Goal: Task Accomplishment & Management: Manage account settings

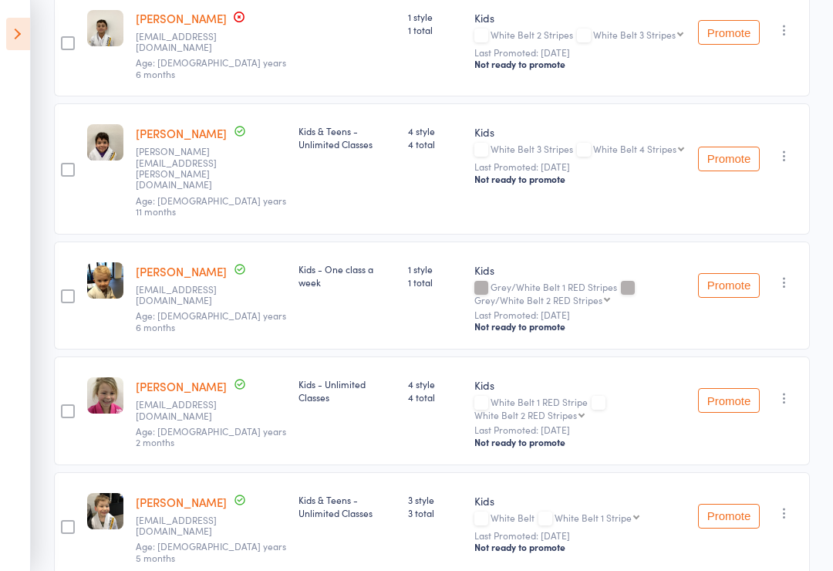
click at [22, 36] on icon at bounding box center [18, 34] width 24 height 32
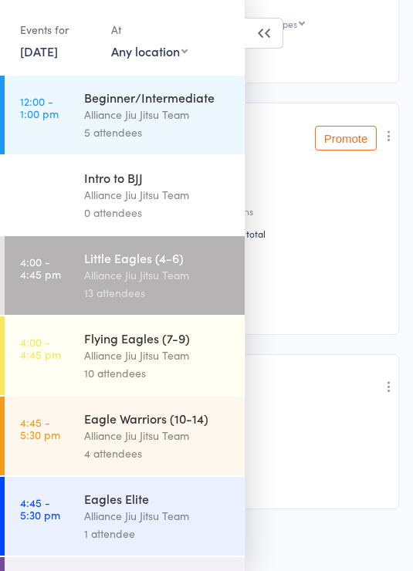
scroll to position [197, 0]
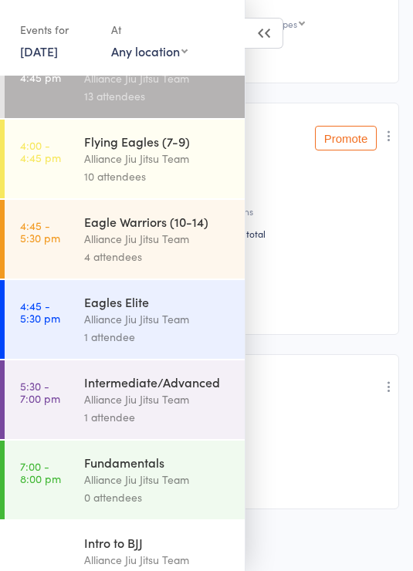
click at [197, 246] on div "Alliance Jiu Jitsu Team" at bounding box center [157, 239] width 147 height 18
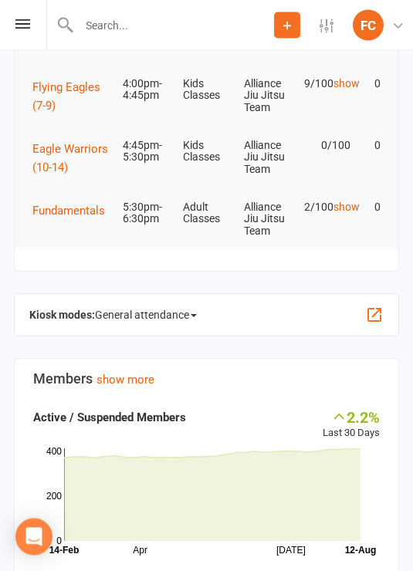
scroll to position [325, 0]
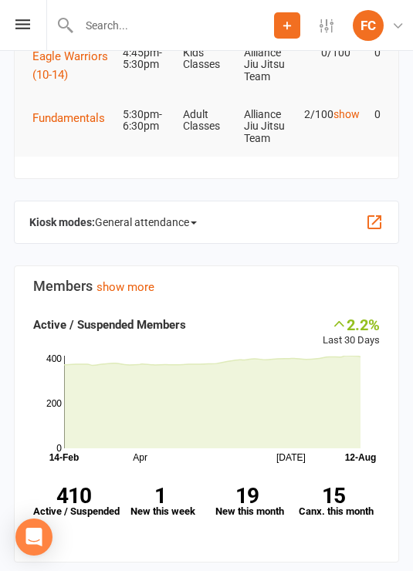
click at [194, 219] on span "General attendance" at bounding box center [146, 222] width 102 height 25
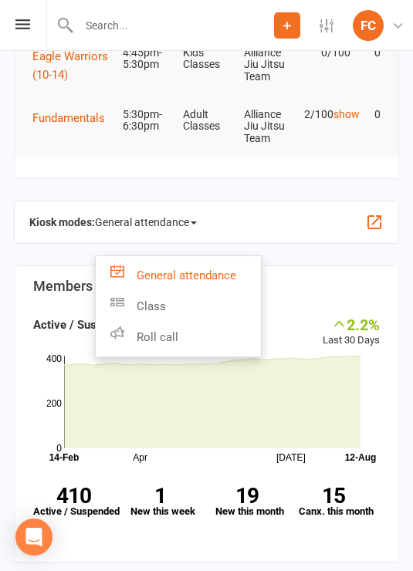
click at [199, 336] on link "Roll call" at bounding box center [178, 337] width 165 height 31
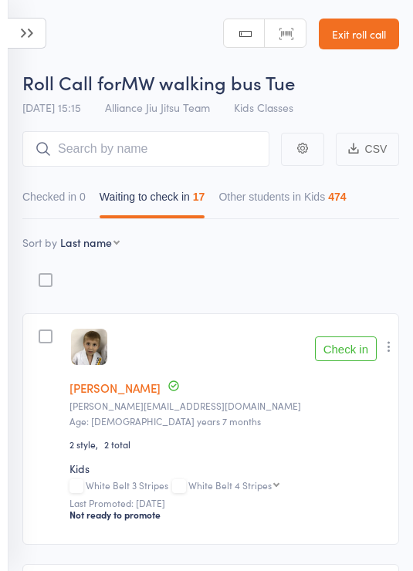
click at [32, 29] on icon at bounding box center [27, 33] width 39 height 31
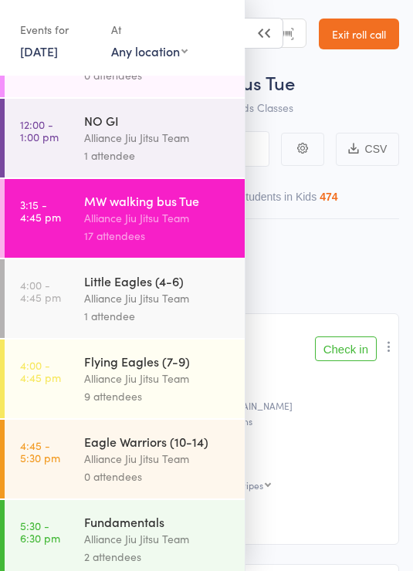
scroll to position [235, 0]
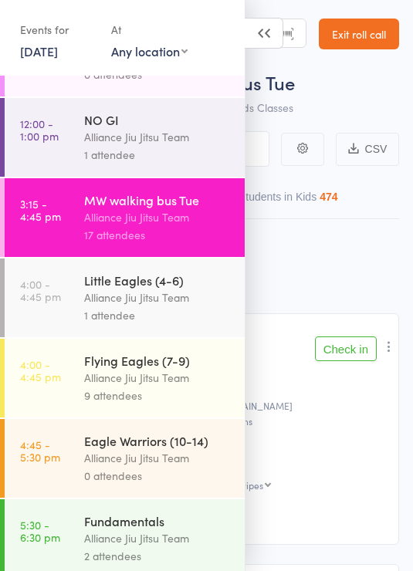
click at [262, 37] on icon at bounding box center [264, 33] width 39 height 31
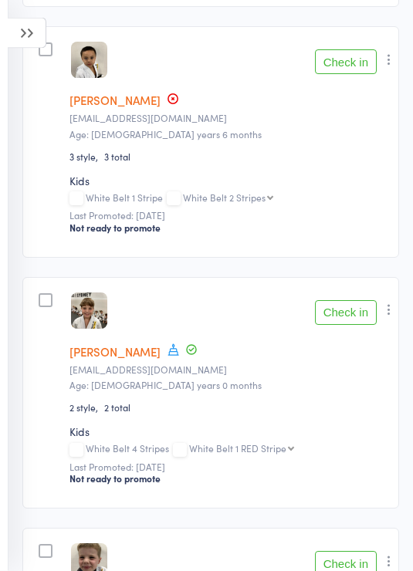
scroll to position [1794, 0]
click at [393, 59] on icon "button" at bounding box center [388, 59] width 15 height 15
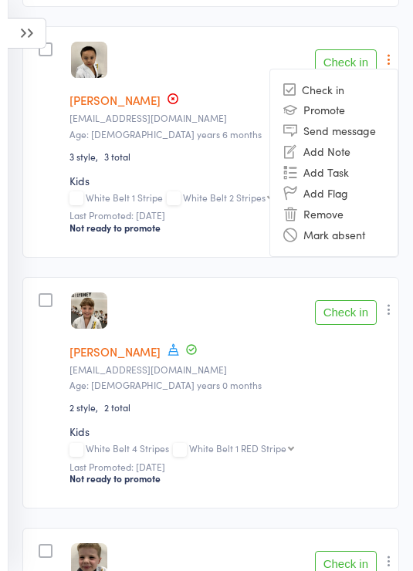
click at [329, 221] on li "Remove" at bounding box center [333, 214] width 127 height 21
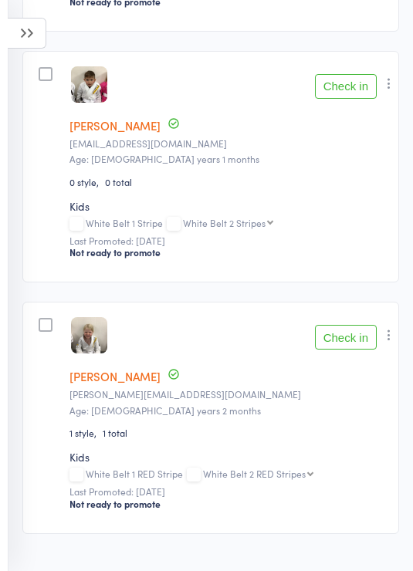
scroll to position [3772, 0]
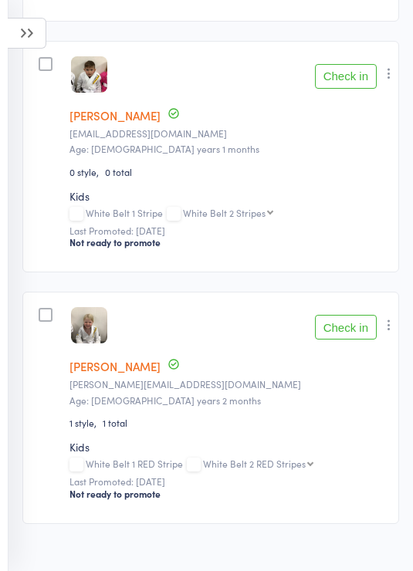
click at [387, 332] on icon "button" at bounding box center [388, 324] width 15 height 15
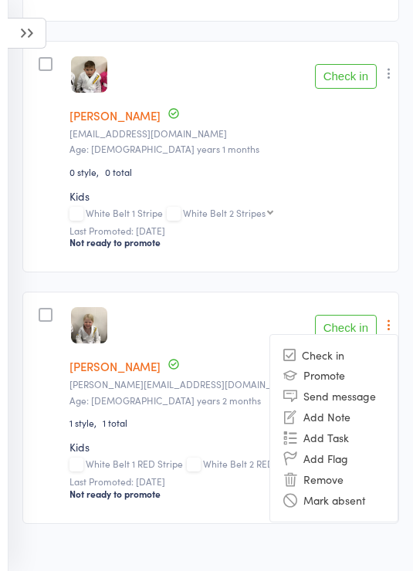
click at [334, 490] on li "Remove" at bounding box center [333, 479] width 127 height 21
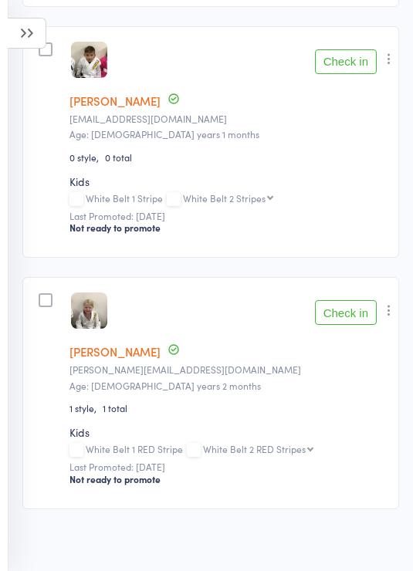
scroll to position [3544, 0]
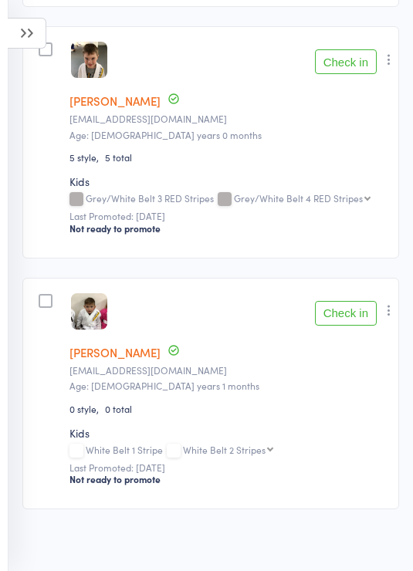
click at [24, 24] on icon at bounding box center [27, 33] width 39 height 31
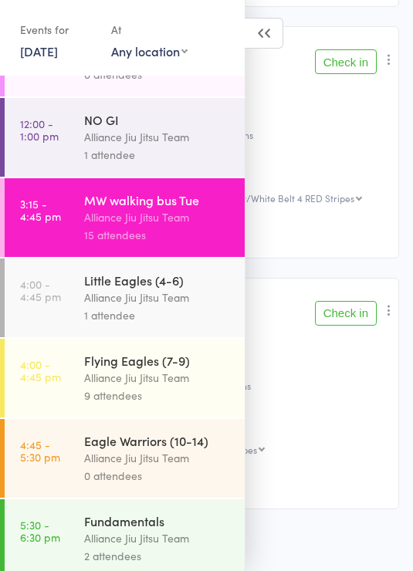
click at [180, 288] on div "Alliance Jiu Jitsu Team" at bounding box center [157, 297] width 147 height 18
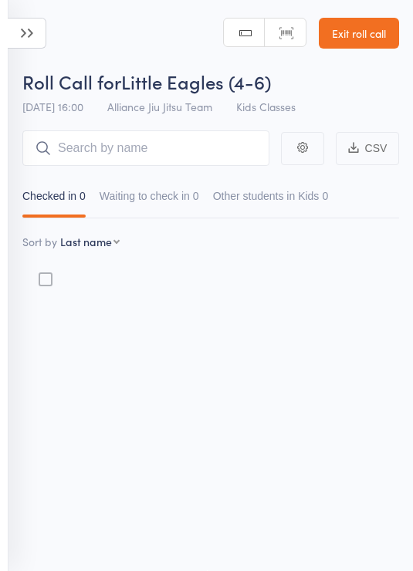
scroll to position [11, 0]
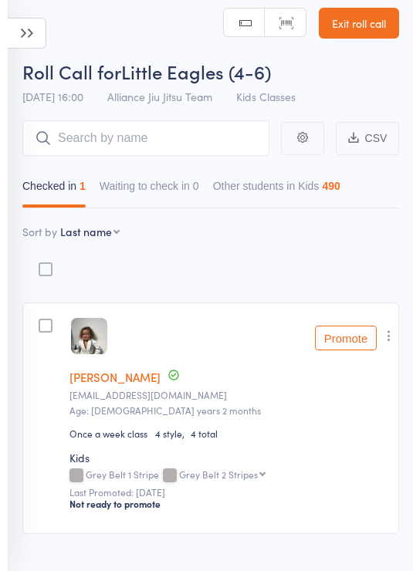
click at [191, 143] on input "search" at bounding box center [145, 137] width 247 height 35
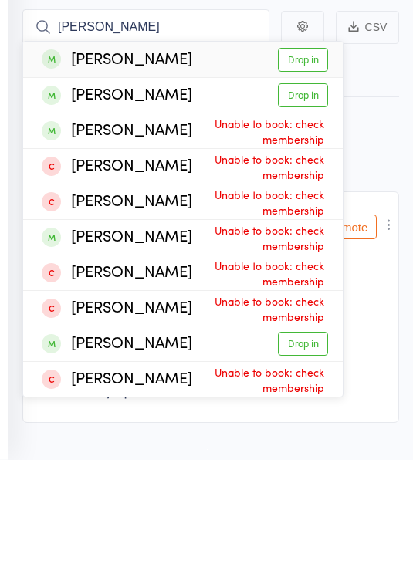
scroll to position [0, 0]
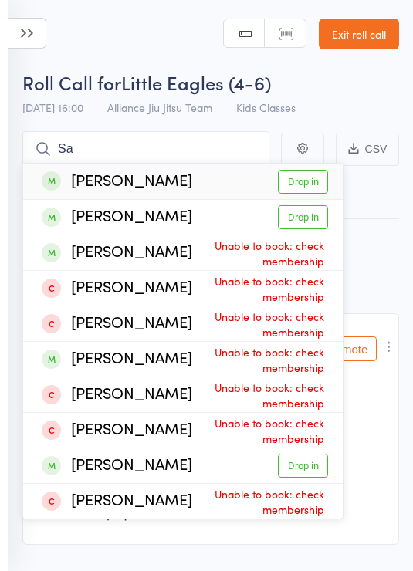
type input "S"
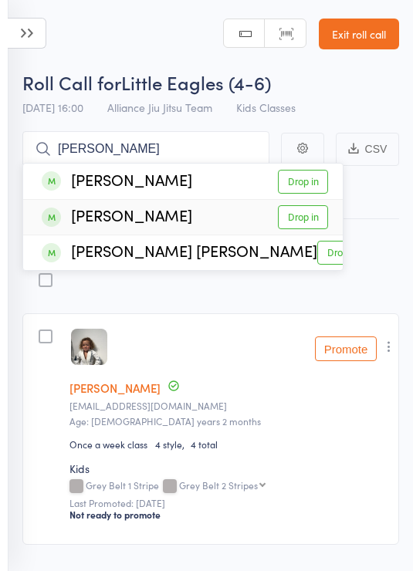
type input "Hazel"
click at [303, 215] on link "Drop in" at bounding box center [303, 217] width 50 height 24
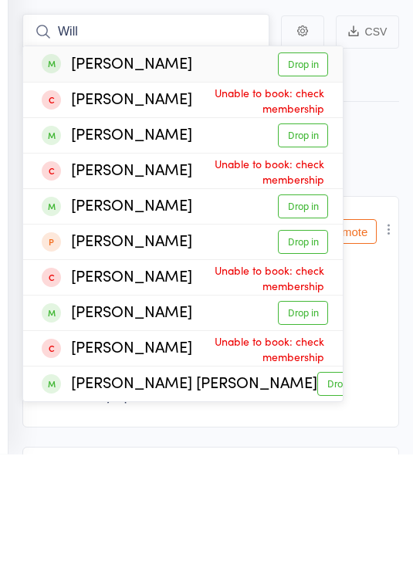
type input "Will"
click at [305, 170] on link "Drop in" at bounding box center [303, 182] width 50 height 24
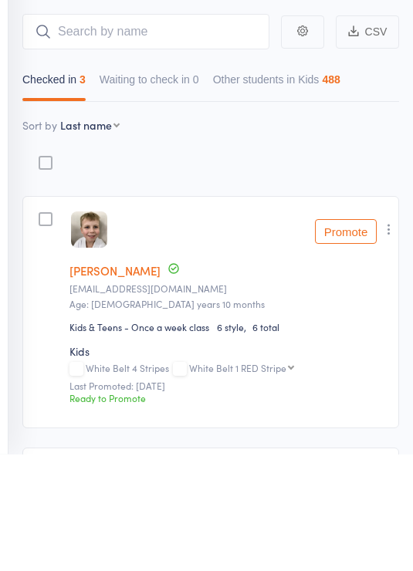
click at [398, 337] on button "button" at bounding box center [388, 346] width 19 height 19
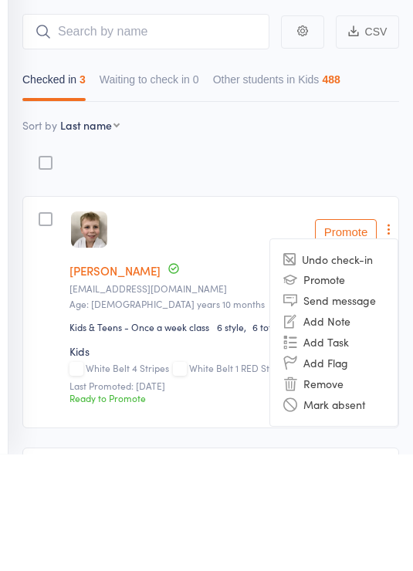
scroll to position [117, 0]
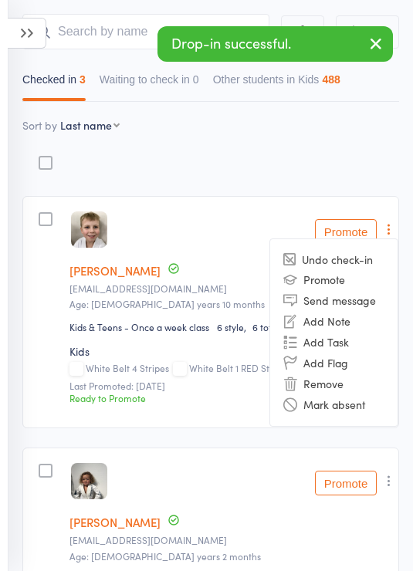
click at [329, 385] on li "Remove" at bounding box center [333, 383] width 127 height 21
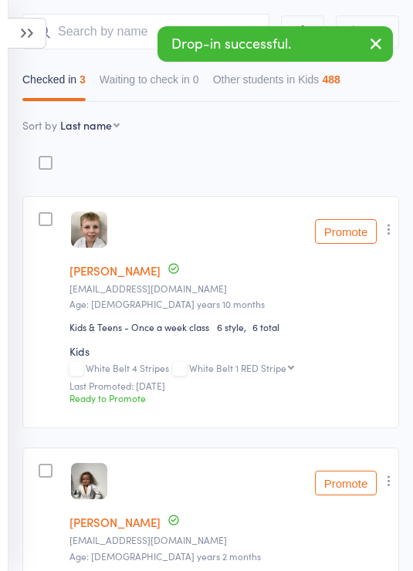
scroll to position [141, 0]
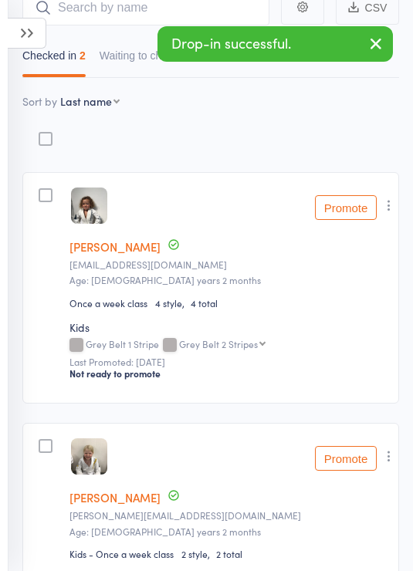
click at [35, 32] on icon at bounding box center [27, 33] width 39 height 31
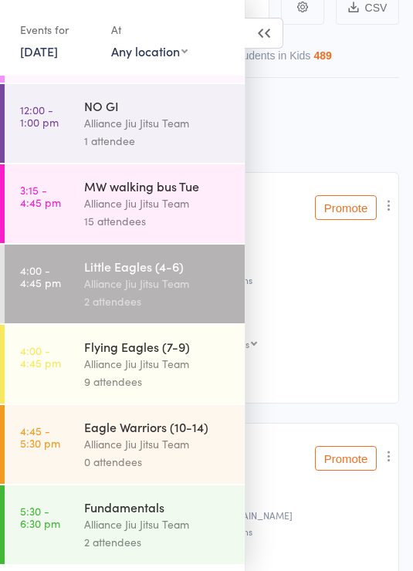
scroll to position [258, 0]
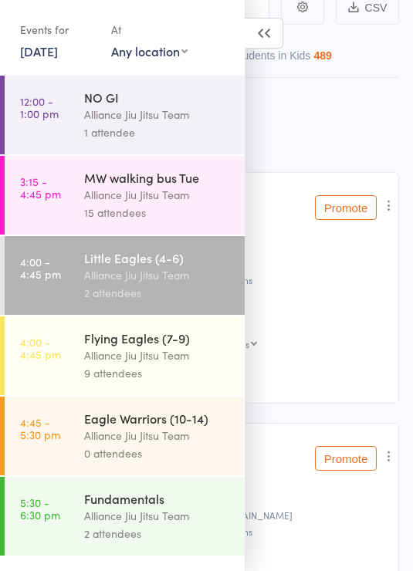
click at [183, 349] on div "Alliance Jiu Jitsu Team" at bounding box center [157, 355] width 147 height 18
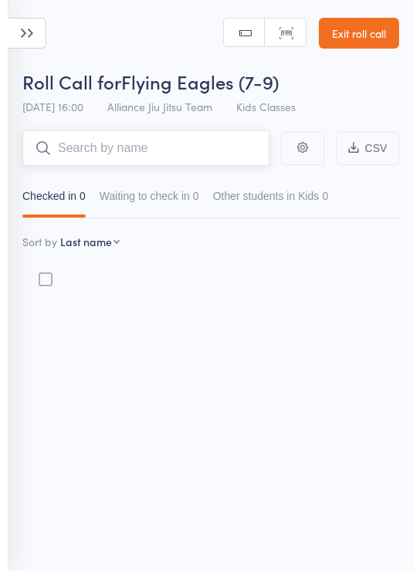
scroll to position [11, 0]
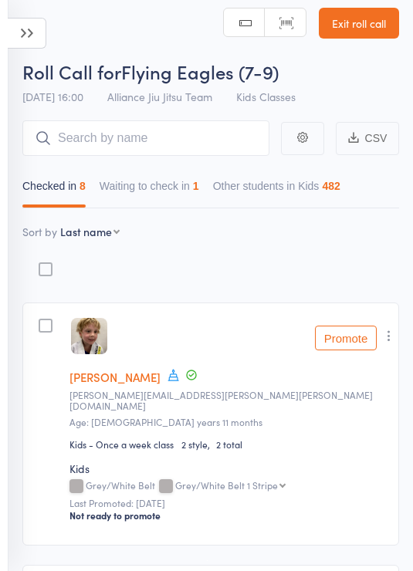
click at [389, 341] on icon "button" at bounding box center [388, 335] width 15 height 15
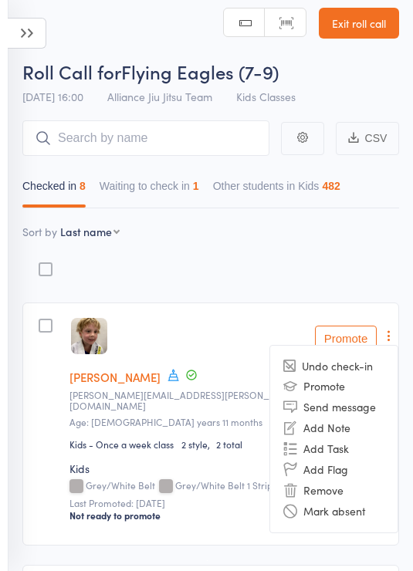
click at [325, 491] on li "Remove" at bounding box center [333, 490] width 127 height 21
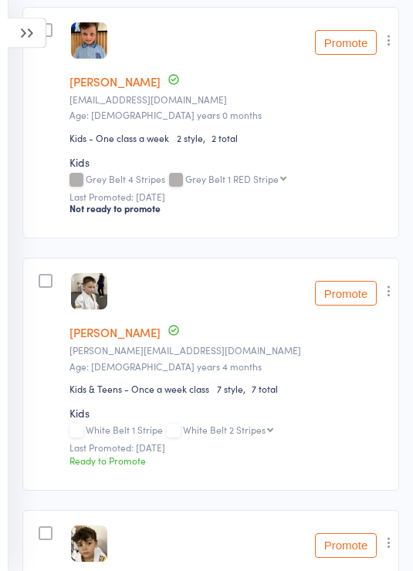
scroll to position [306, 0]
click at [392, 297] on icon "button" at bounding box center [388, 290] width 15 height 15
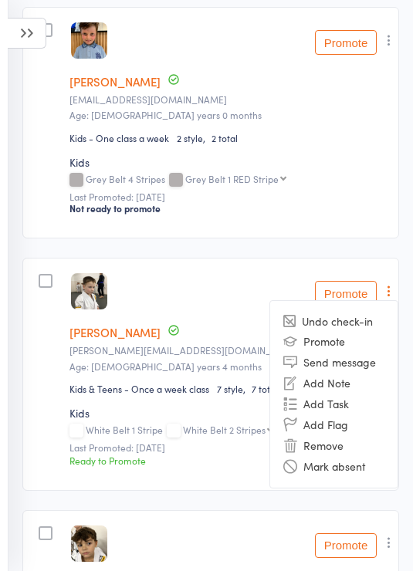
click at [325, 443] on li "Remove" at bounding box center [333, 445] width 127 height 21
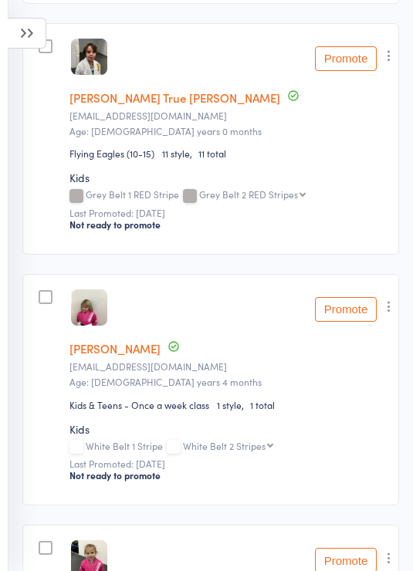
scroll to position [1062, 0]
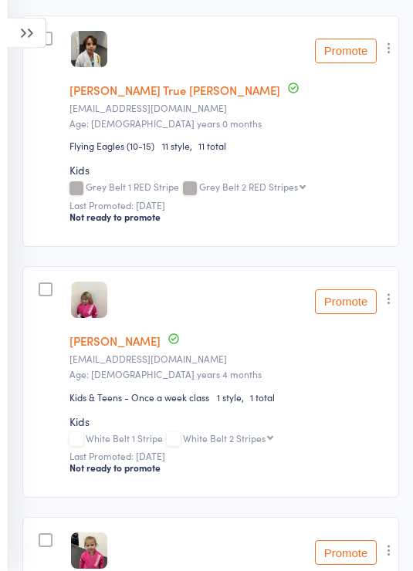
click at [390, 295] on icon "button" at bounding box center [388, 299] width 15 height 15
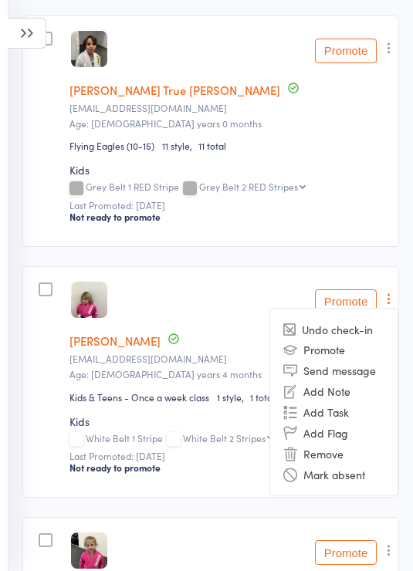
click at [323, 443] on li "Remove" at bounding box center [333, 453] width 127 height 21
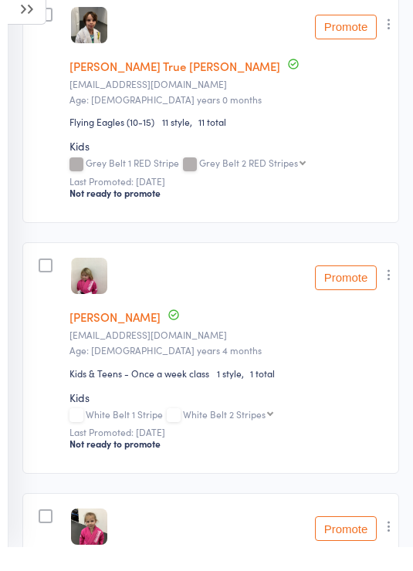
scroll to position [1044, 0]
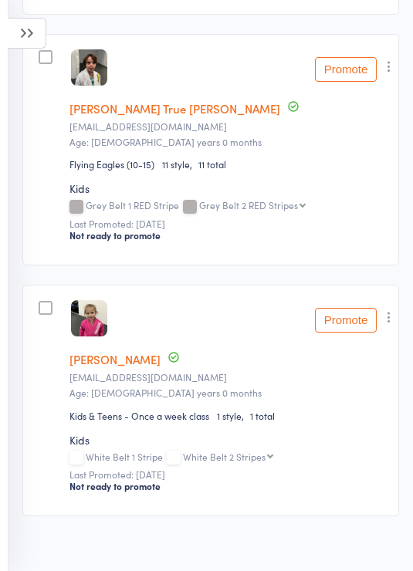
click at [389, 318] on button "button" at bounding box center [388, 317] width 19 height 19
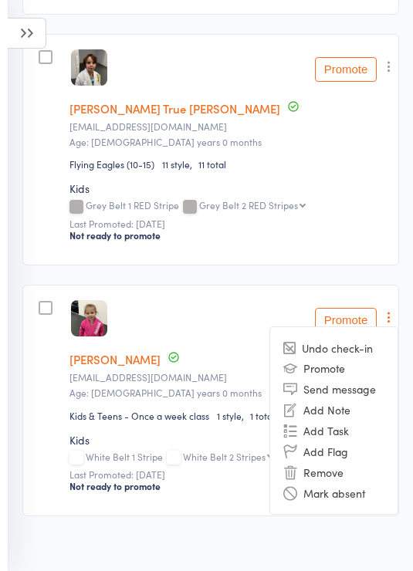
click at [322, 465] on li "Remove" at bounding box center [333, 471] width 127 height 21
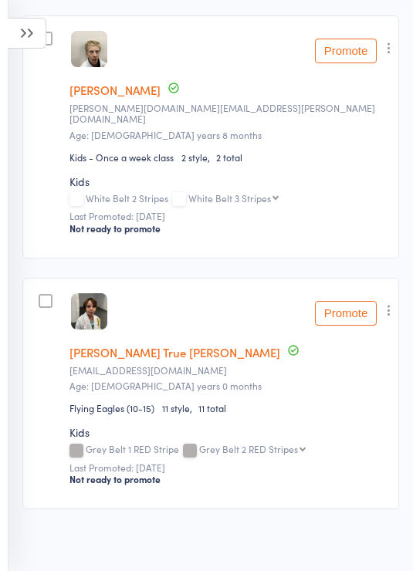
scroll to position [793, 0]
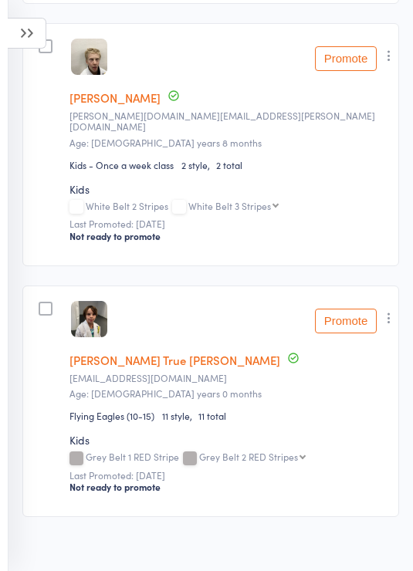
click at [32, 26] on icon at bounding box center [27, 33] width 39 height 31
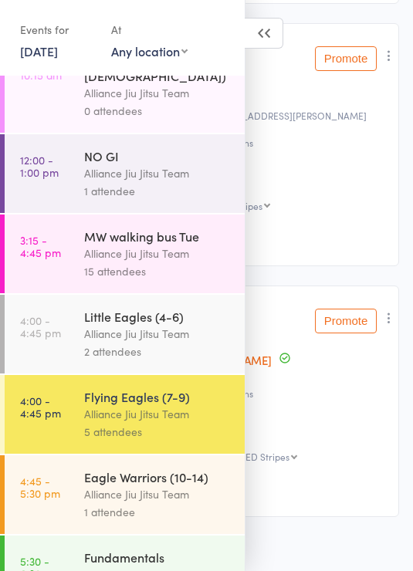
scroll to position [214, 0]
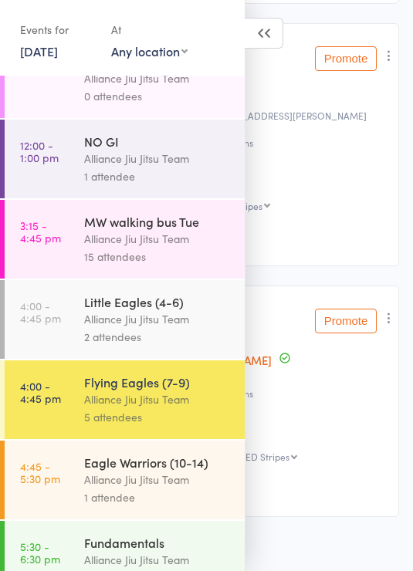
click at [191, 315] on div "Alliance Jiu Jitsu Team" at bounding box center [157, 319] width 147 height 18
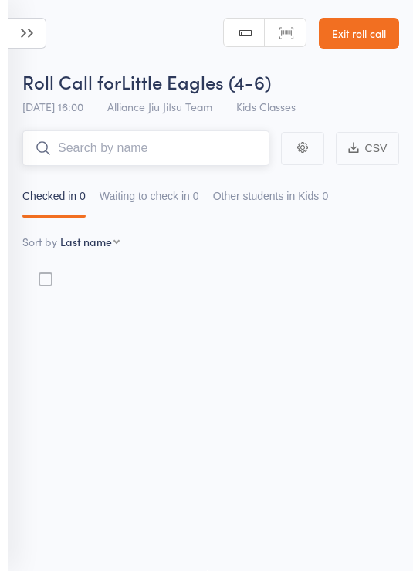
scroll to position [11, 0]
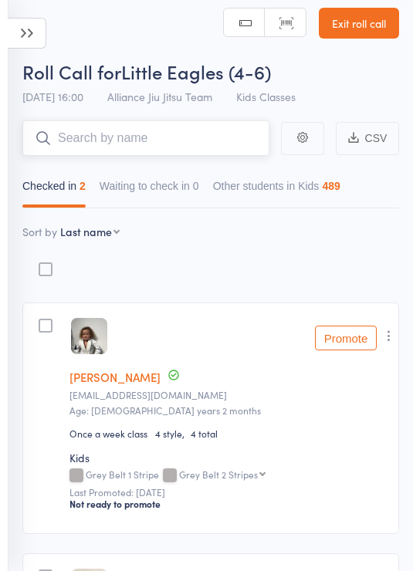
click at [216, 142] on input "search" at bounding box center [145, 137] width 247 height 35
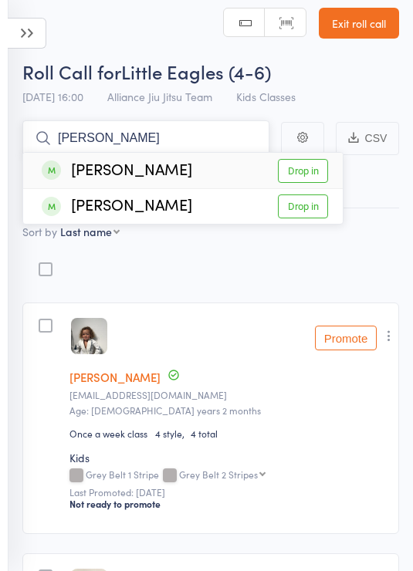
type input "Pia"
click at [306, 171] on link "Drop in" at bounding box center [303, 171] width 50 height 24
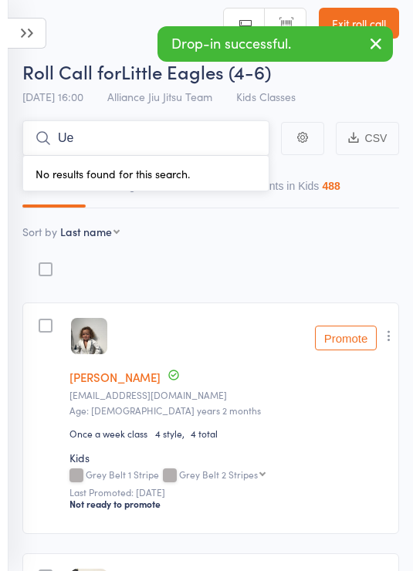
type input "U"
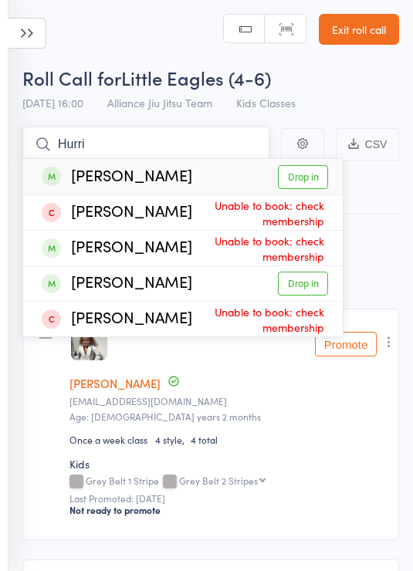
scroll to position [0, 0]
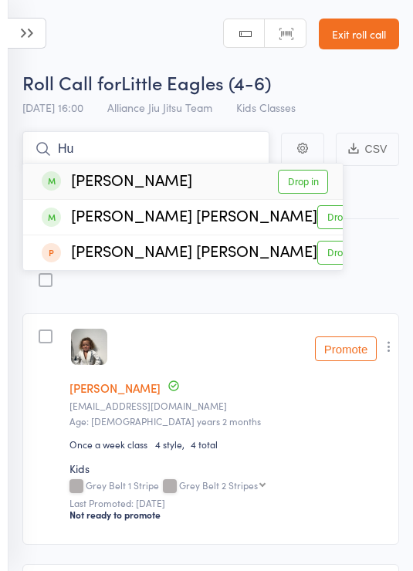
type input "H"
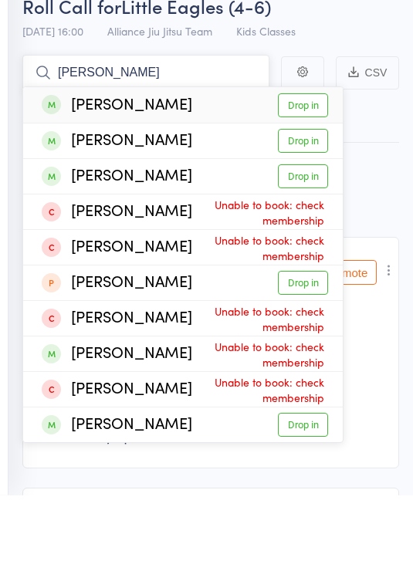
type input "Samuel p"
click at [315, 170] on link "Drop in" at bounding box center [303, 182] width 50 height 24
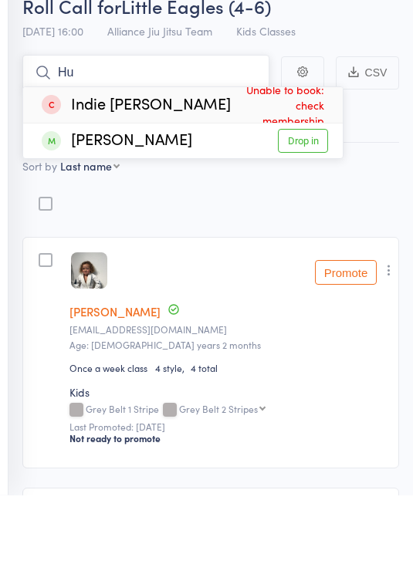
type input "H"
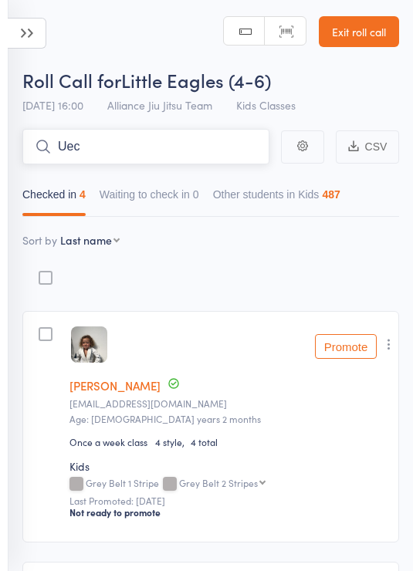
scroll to position [2, 0]
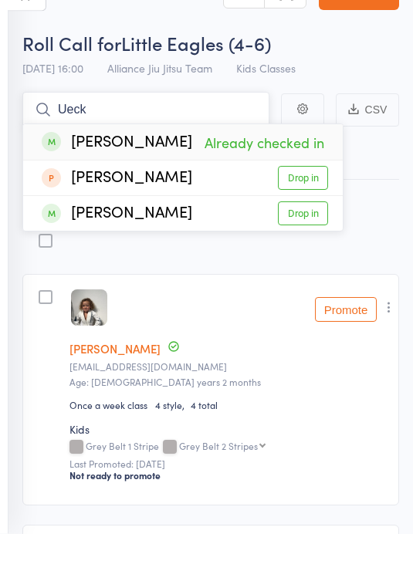
type input "Ueck"
click at [312, 239] on link "Drop in" at bounding box center [303, 251] width 50 height 24
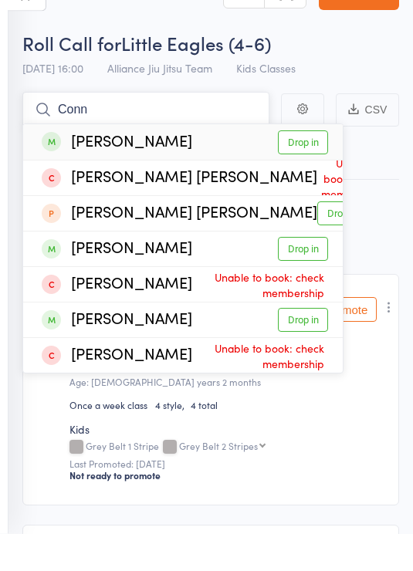
type input "Conn"
click at [303, 275] on link "Drop in" at bounding box center [303, 287] width 50 height 24
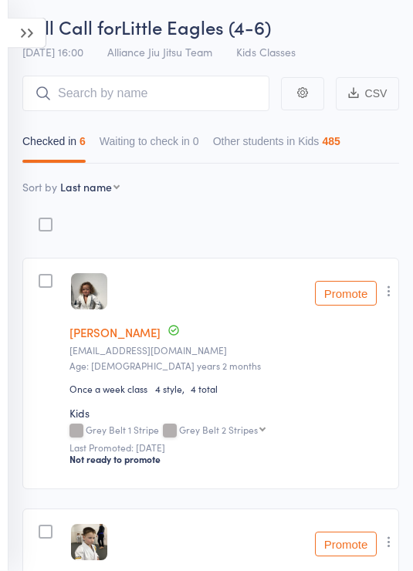
scroll to position [0, 0]
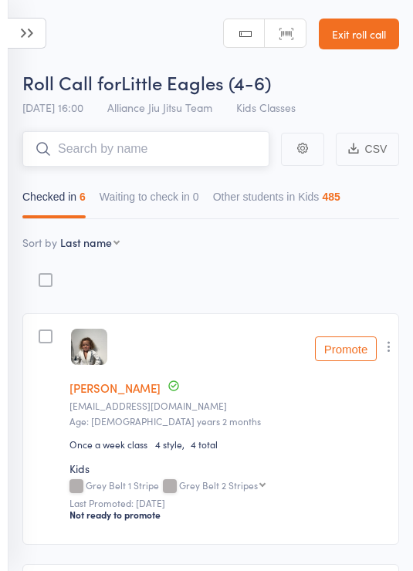
click at [197, 152] on input "search" at bounding box center [145, 148] width 247 height 35
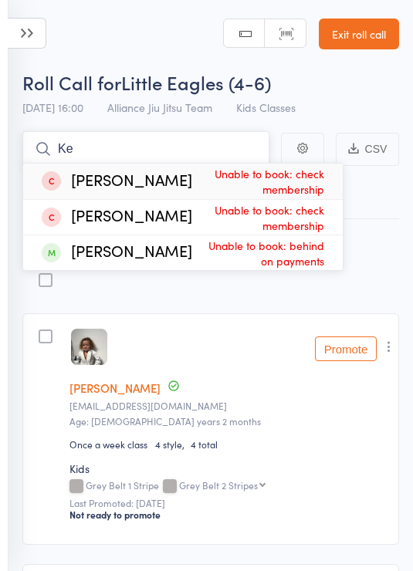
type input "K"
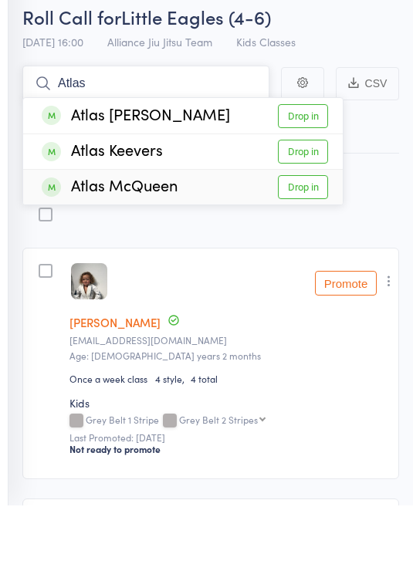
type input "Atlas"
click at [316, 241] on link "Drop in" at bounding box center [303, 253] width 50 height 24
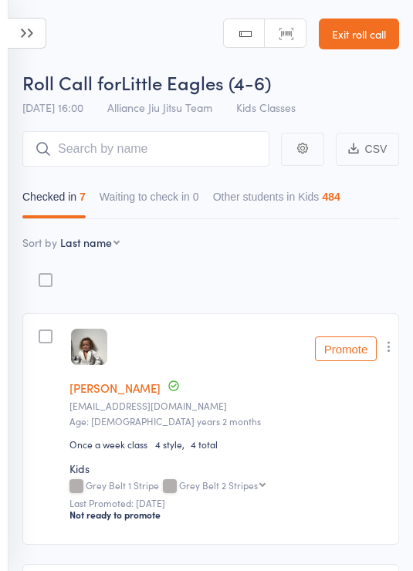
click at [26, 32] on icon at bounding box center [27, 33] width 39 height 31
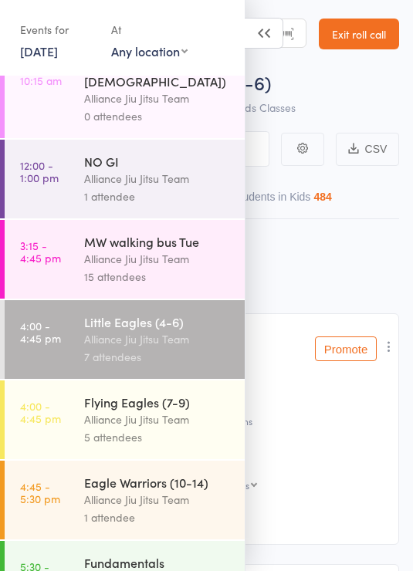
scroll to position [208, 0]
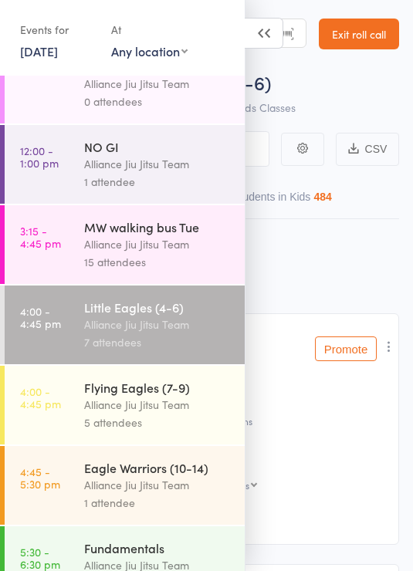
click at [184, 399] on div "Alliance Jiu Jitsu Team" at bounding box center [157, 405] width 147 height 18
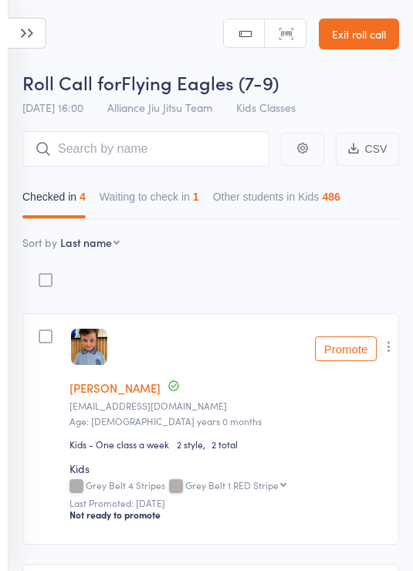
click at [159, 151] on input "search" at bounding box center [145, 148] width 247 height 35
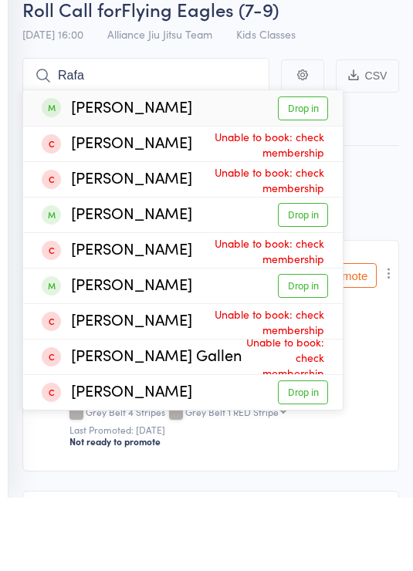
type input "Rafa"
click at [309, 170] on link "Drop in" at bounding box center [303, 182] width 50 height 24
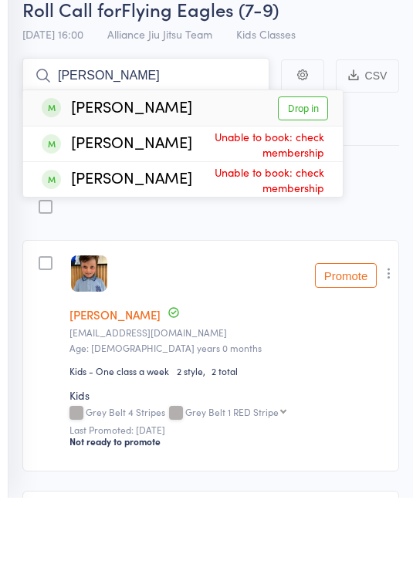
type input "Tobia"
click at [306, 170] on link "Drop in" at bounding box center [303, 182] width 50 height 24
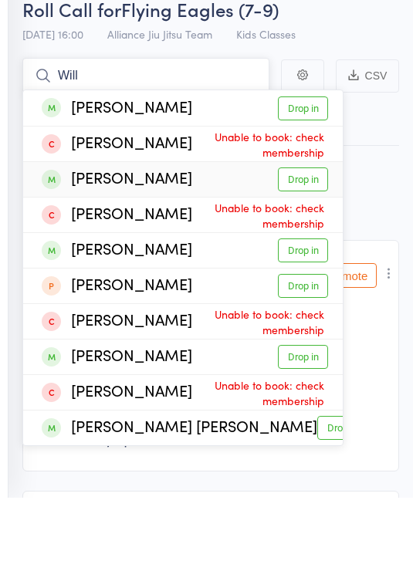
type input "Will"
click at [301, 241] on link "Drop in" at bounding box center [303, 253] width 50 height 24
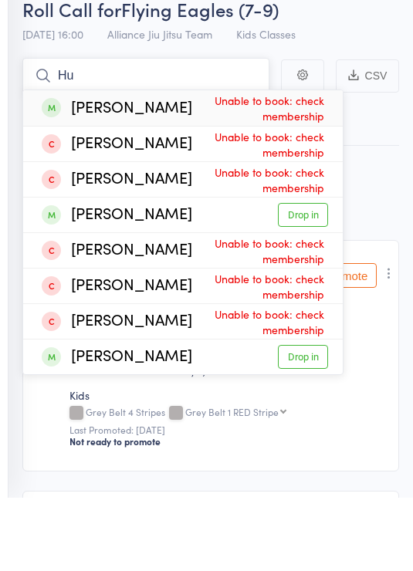
type input "H"
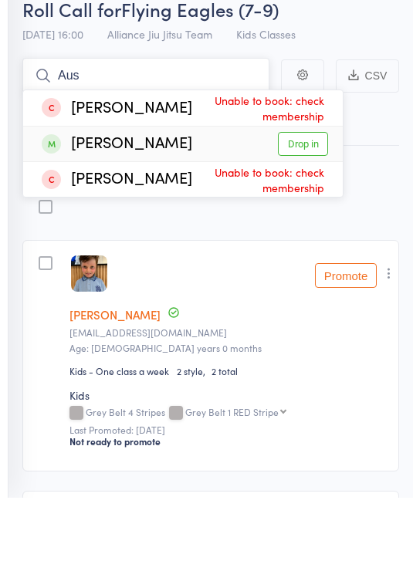
type input "Aus"
click at [319, 205] on link "Drop in" at bounding box center [303, 217] width 50 height 24
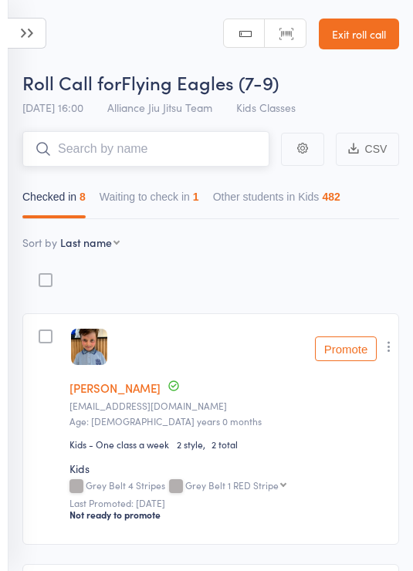
click at [184, 208] on button "Waiting to check in 1" at bounding box center [148, 200] width 99 height 35
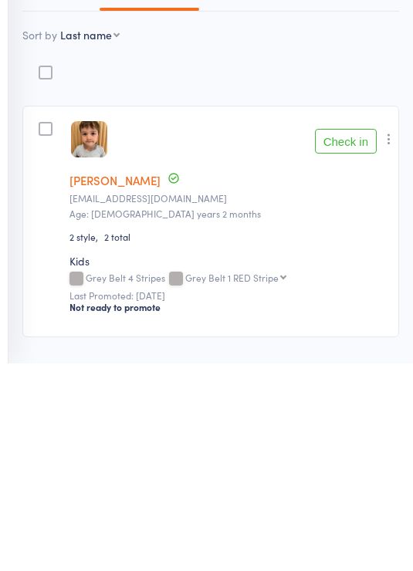
scroll to position [19, 0]
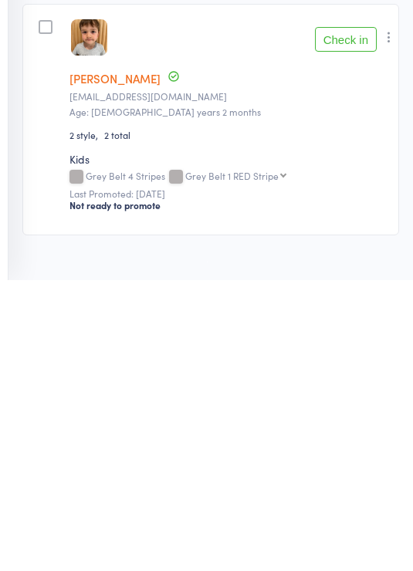
click at [351, 318] on button "Check in" at bounding box center [346, 330] width 62 height 25
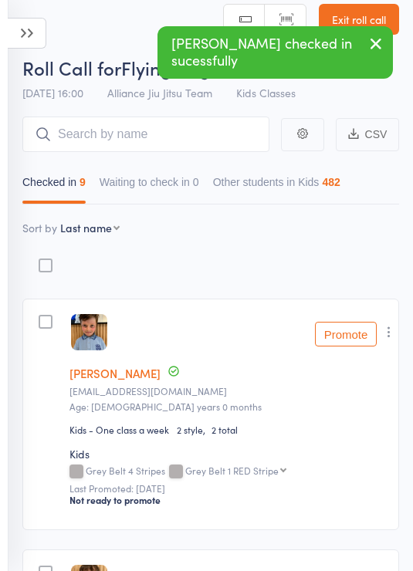
click at [22, 33] on icon at bounding box center [27, 33] width 39 height 31
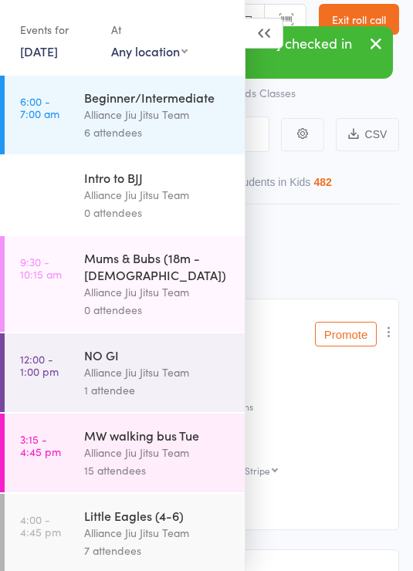
click at [176, 430] on div "MW walking bus Tue" at bounding box center [157, 435] width 147 height 17
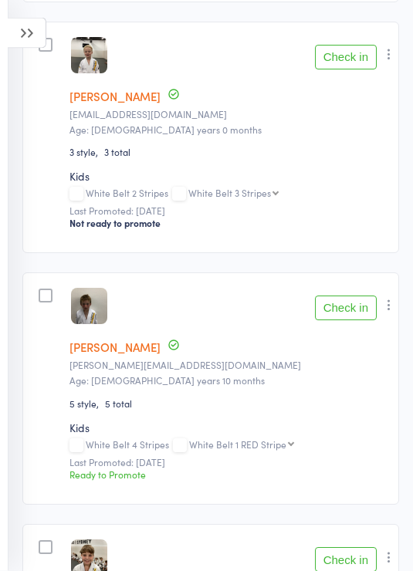
click at [396, 54] on icon "button" at bounding box center [388, 54] width 15 height 15
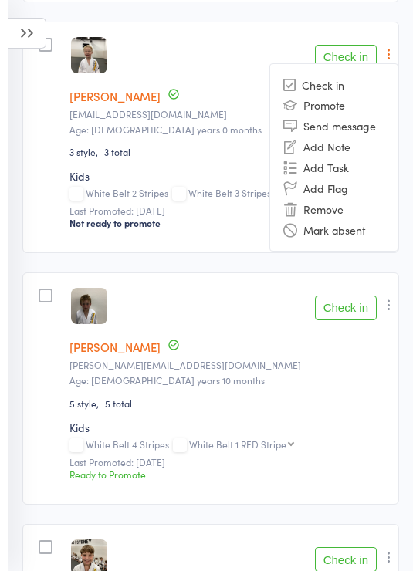
click at [332, 219] on li "Remove" at bounding box center [333, 208] width 127 height 21
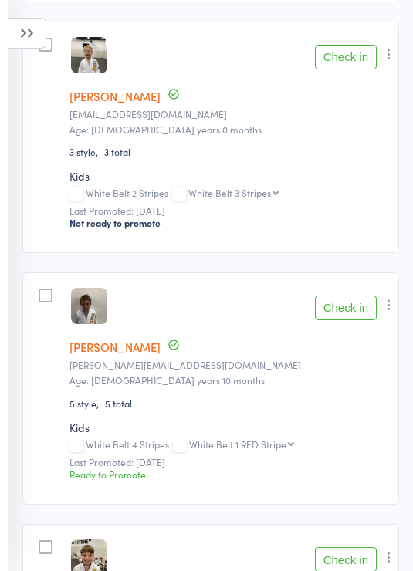
scroll to position [1320, 0]
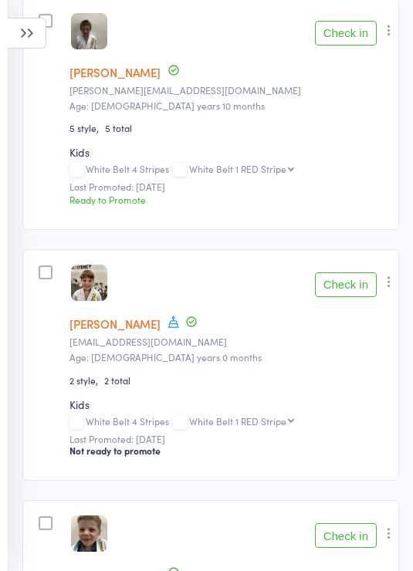
click at [25, 33] on icon at bounding box center [27, 33] width 39 height 31
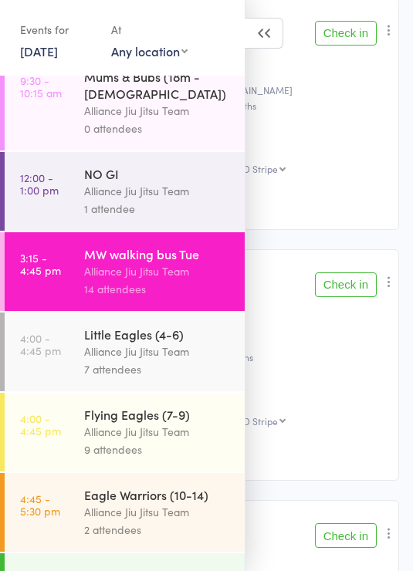
scroll to position [191, 0]
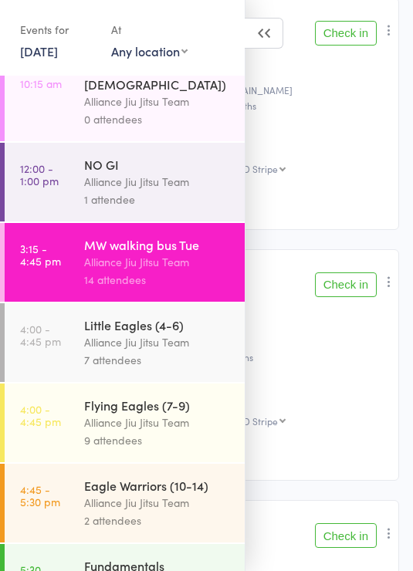
click at [180, 413] on div "Alliance Jiu Jitsu Team" at bounding box center [157, 422] width 147 height 18
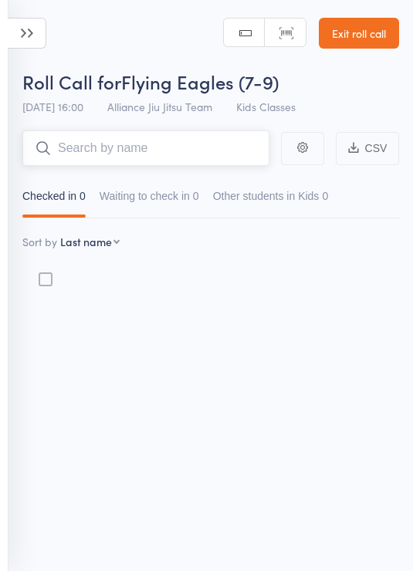
scroll to position [11, 0]
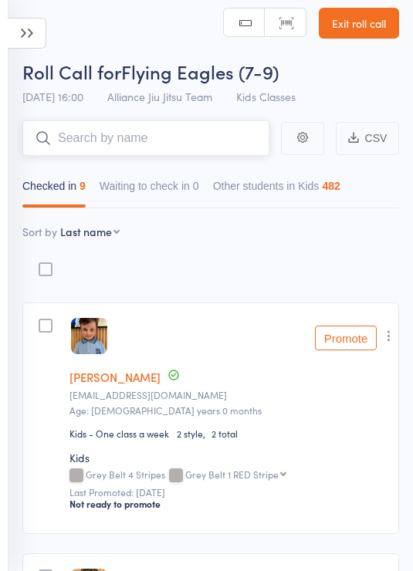
click at [195, 133] on input "search" at bounding box center [145, 137] width 247 height 35
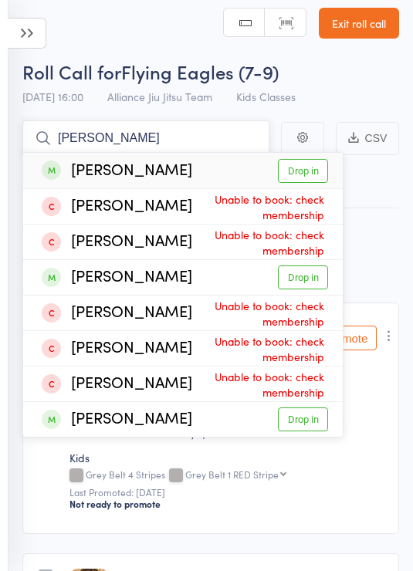
type input "Hugo"
click at [309, 170] on link "Drop in" at bounding box center [303, 171] width 50 height 24
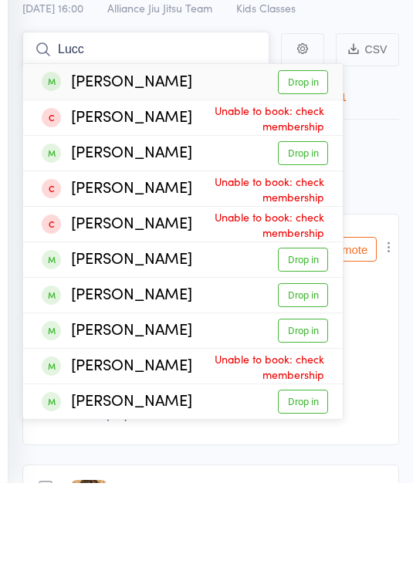
type input "Lucc"
click at [309, 336] on link "Drop in" at bounding box center [303, 348] width 50 height 24
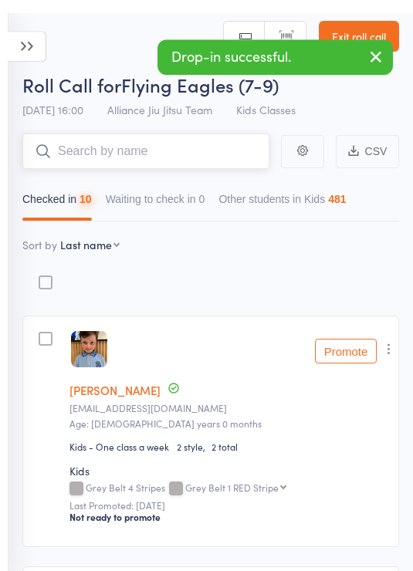
scroll to position [0, 0]
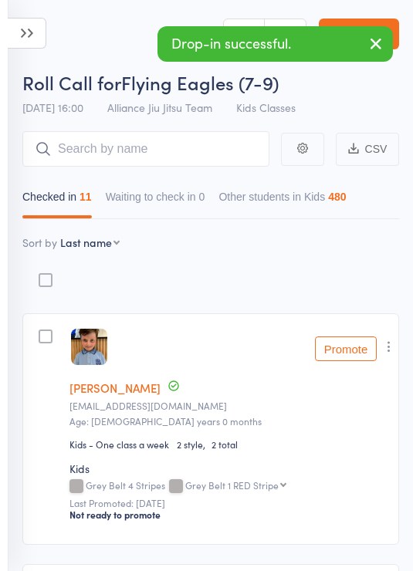
click at [35, 27] on icon at bounding box center [27, 33] width 39 height 31
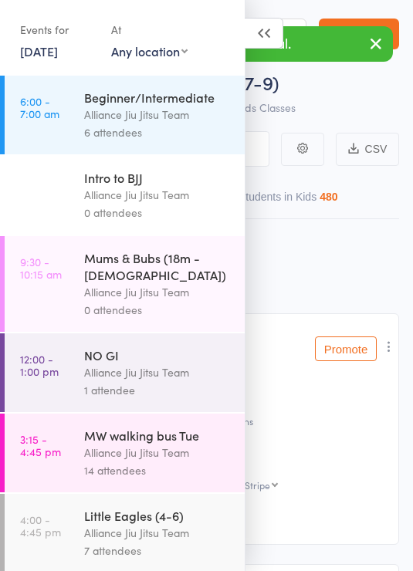
click at [175, 524] on div "Alliance Jiu Jitsu Team" at bounding box center [157, 533] width 147 height 18
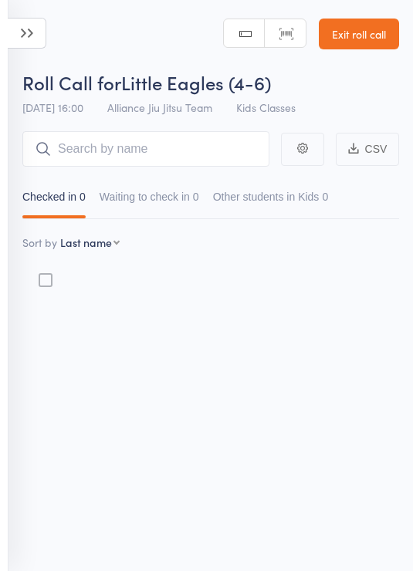
click at [210, 138] on input "search" at bounding box center [145, 148] width 247 height 35
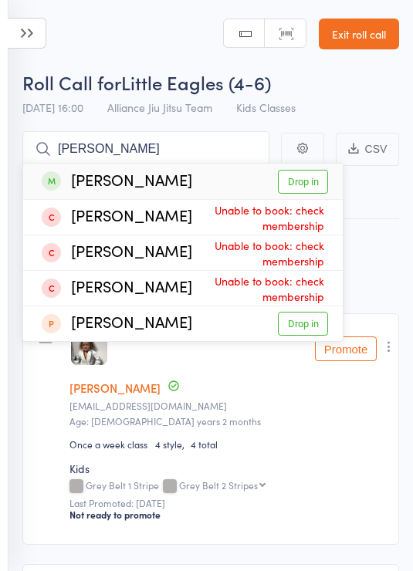
type input "Gerry"
click at [302, 180] on link "Drop in" at bounding box center [303, 182] width 50 height 24
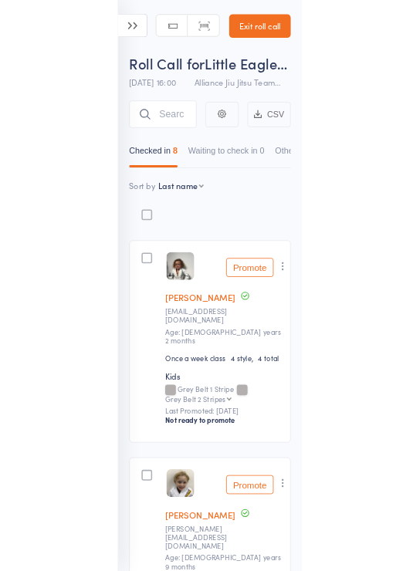
scroll to position [116, 0]
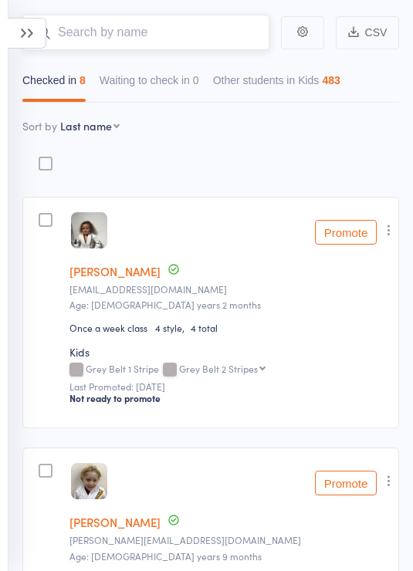
click at [194, 30] on input "search" at bounding box center [145, 32] width 247 height 35
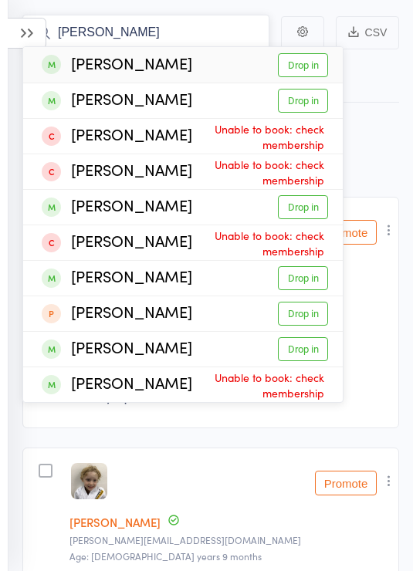
type input "Lucy"
click at [302, 58] on link "Drop in" at bounding box center [303, 65] width 50 height 24
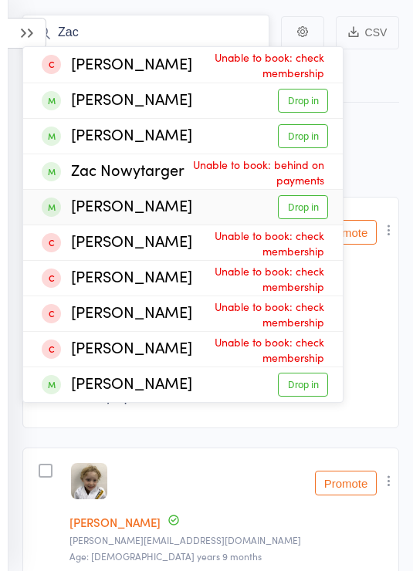
type input "Zac"
click at [315, 210] on link "Drop in" at bounding box center [303, 207] width 50 height 24
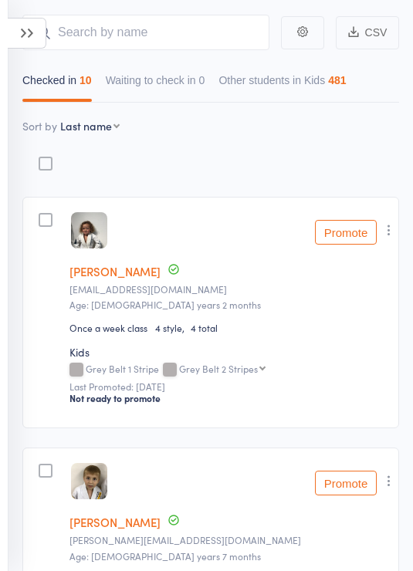
click at [33, 24] on icon at bounding box center [27, 33] width 39 height 31
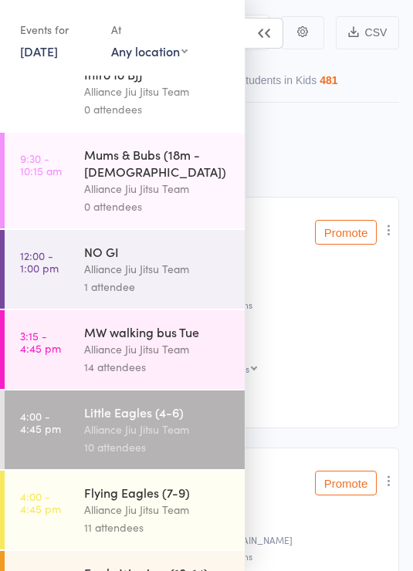
scroll to position [107, 0]
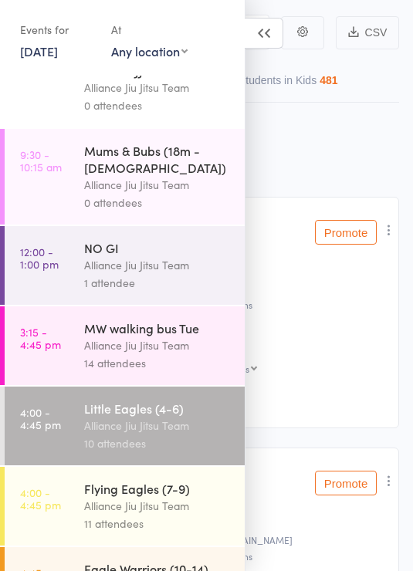
click at [168, 354] on div "14 attendees" at bounding box center [157, 363] width 147 height 18
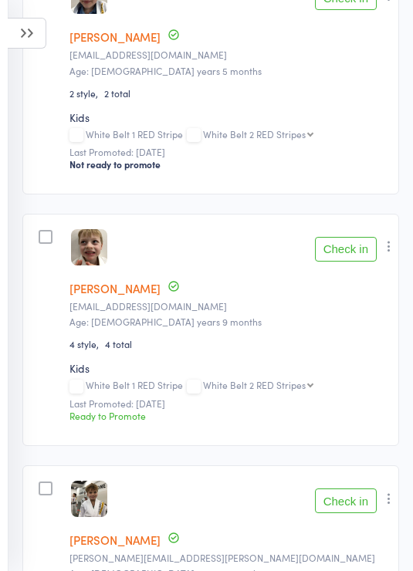
scroll to position [1857, 0]
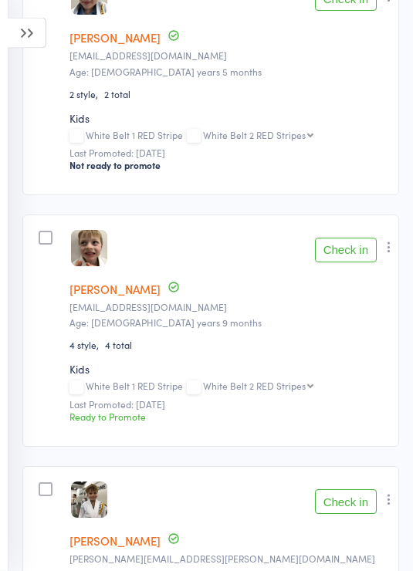
click at [17, 33] on icon at bounding box center [27, 33] width 39 height 31
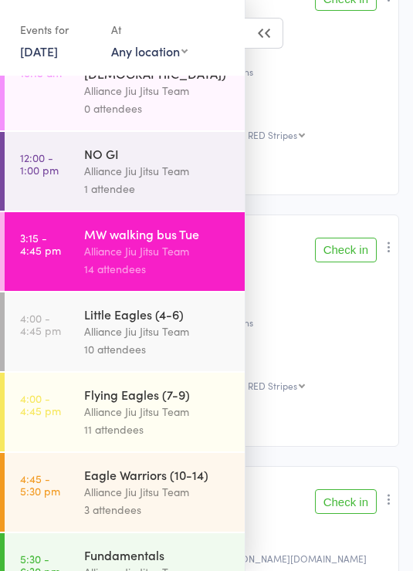
scroll to position [210, 0]
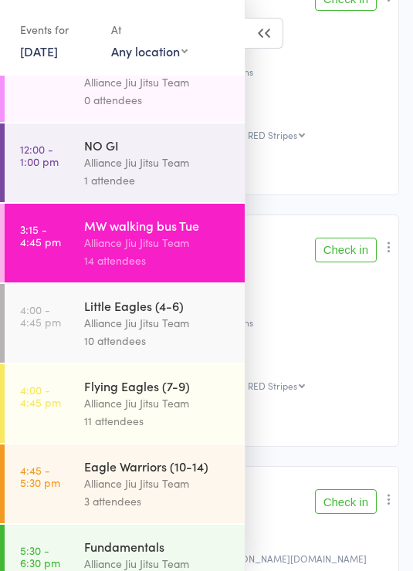
click at [184, 332] on div "10 attendees" at bounding box center [157, 341] width 147 height 18
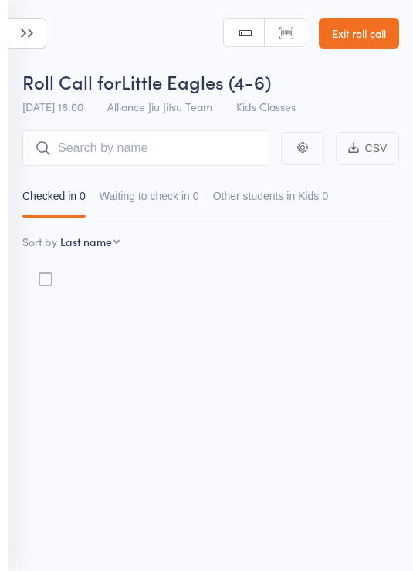
scroll to position [11, 0]
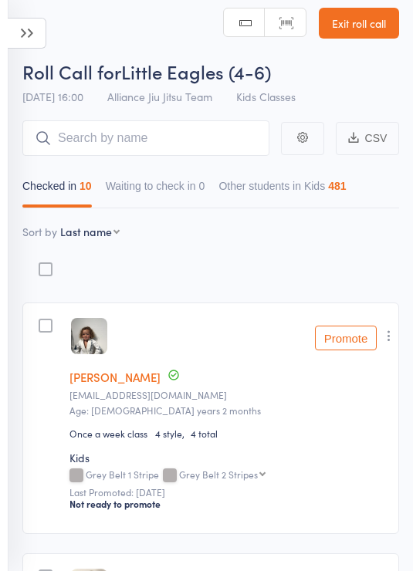
click at [180, 123] on input "search" at bounding box center [145, 137] width 247 height 35
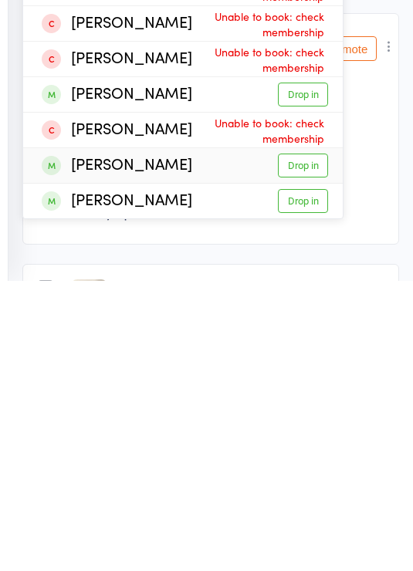
type input "Oscar"
click at [305, 443] on link "Drop in" at bounding box center [303, 455] width 50 height 24
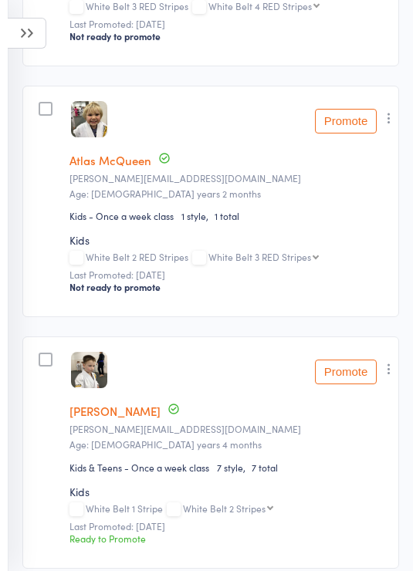
scroll to position [116, 0]
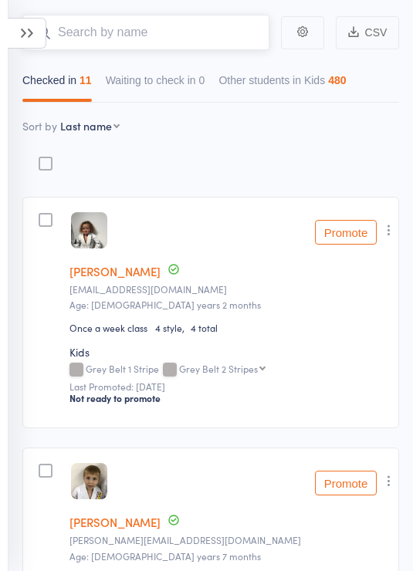
click at [191, 33] on input "search" at bounding box center [145, 32] width 247 height 35
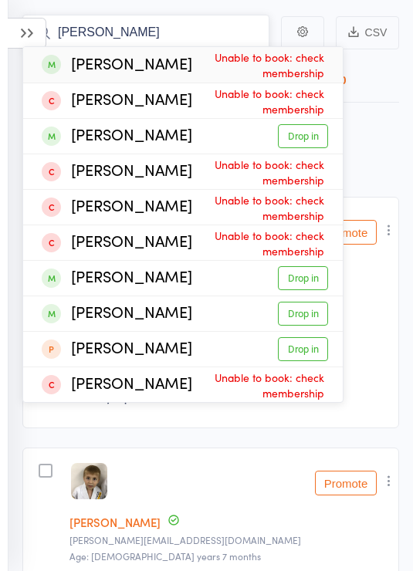
type input "Andrew"
click at [315, 138] on link "Drop in" at bounding box center [303, 136] width 50 height 24
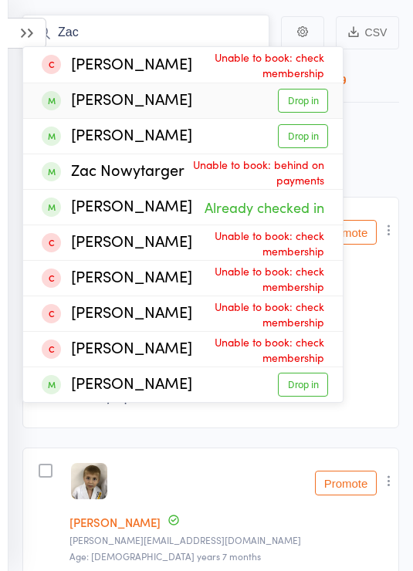
type input "Zac"
click at [305, 100] on link "Drop in" at bounding box center [303, 101] width 50 height 24
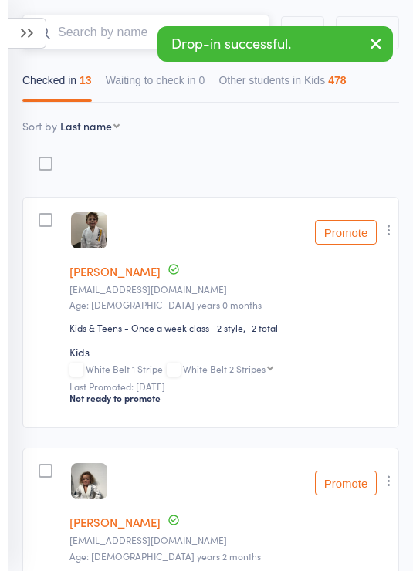
click at [112, 32] on input "search" at bounding box center [145, 32] width 247 height 35
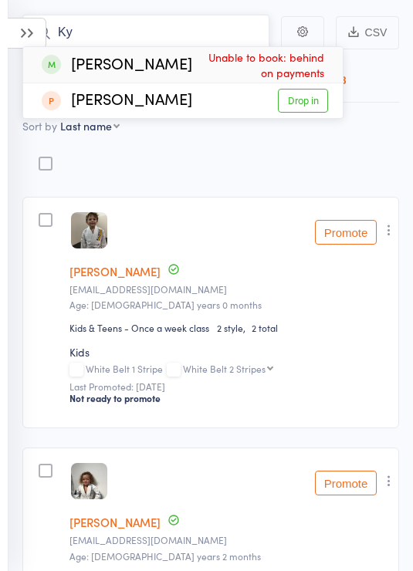
type input "K"
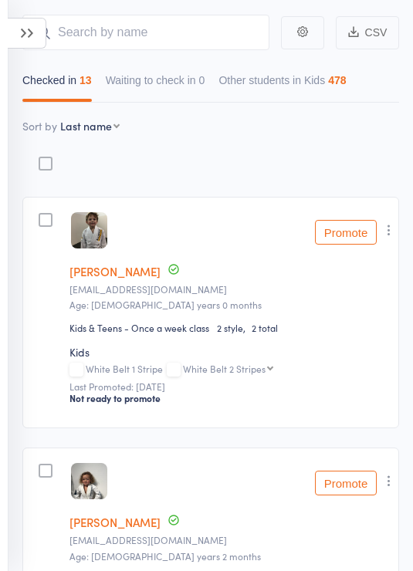
click at [39, 32] on icon at bounding box center [27, 33] width 39 height 31
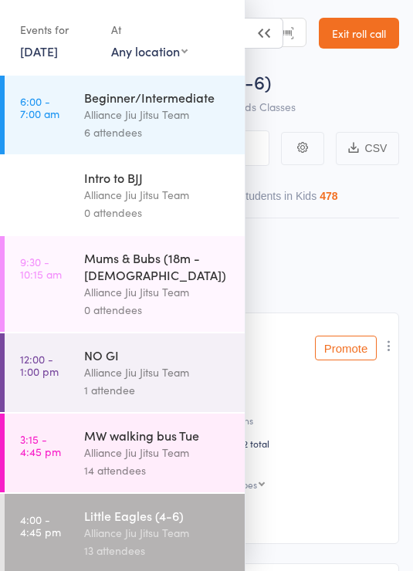
scroll to position [0, 0]
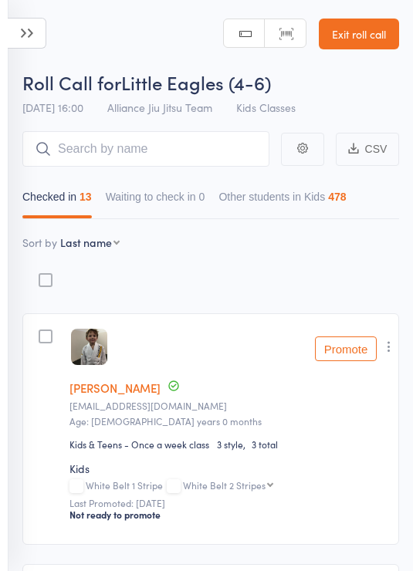
click at [29, 34] on icon at bounding box center [27, 33] width 39 height 31
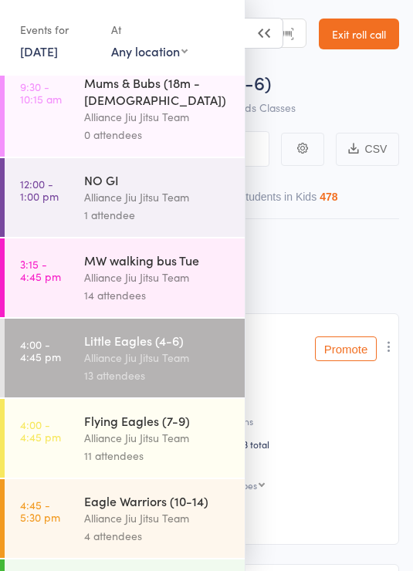
scroll to position [190, 0]
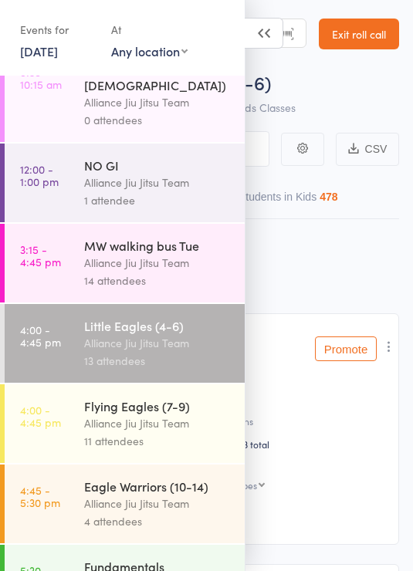
click at [144, 415] on div "Alliance Jiu Jitsu Team" at bounding box center [157, 423] width 147 height 18
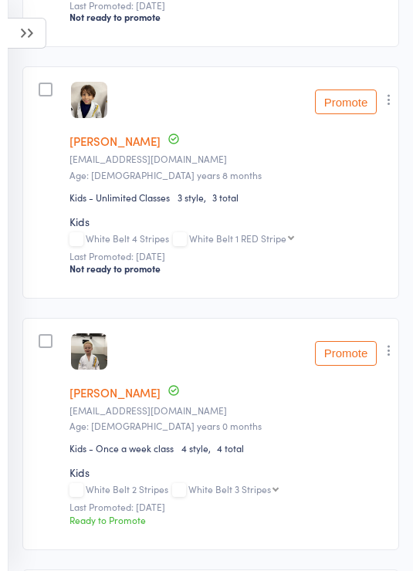
scroll to position [999, 0]
click at [398, 106] on button "button" at bounding box center [388, 100] width 19 height 19
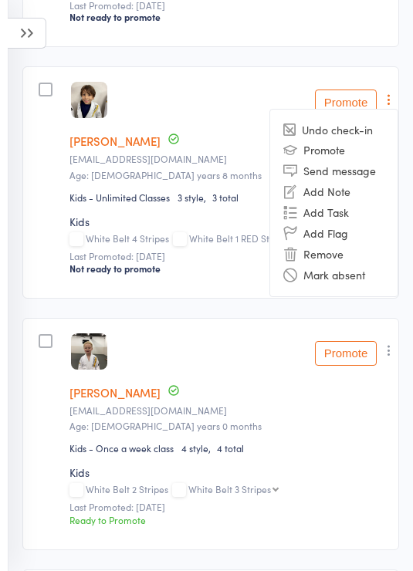
click at [319, 265] on li "Remove" at bounding box center [333, 254] width 127 height 21
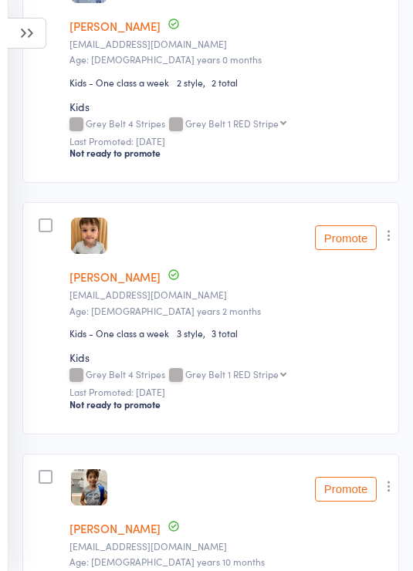
scroll to position [0, 0]
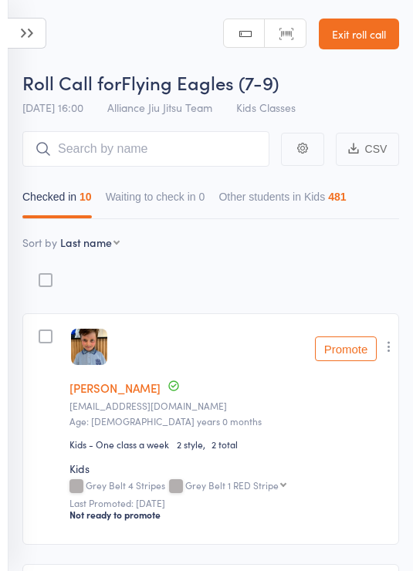
click at [25, 9] on header "Roll Call for Flying Eagles (7-9) 12 Aug 16:00 Alliance Jiu Jitsu Team Kids Cla…" at bounding box center [206, 61] width 413 height 123
click at [42, 24] on icon at bounding box center [27, 33] width 39 height 31
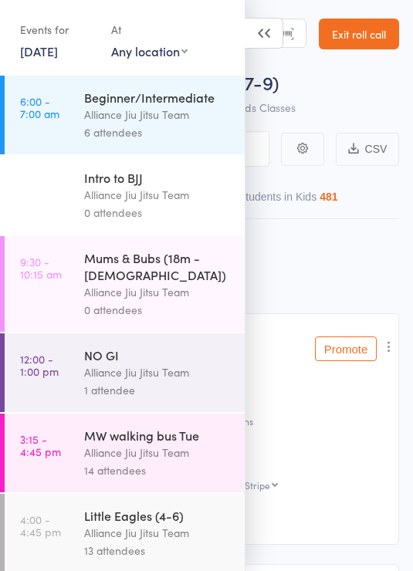
click at [187, 443] on div "Alliance Jiu Jitsu Team" at bounding box center [157, 452] width 147 height 18
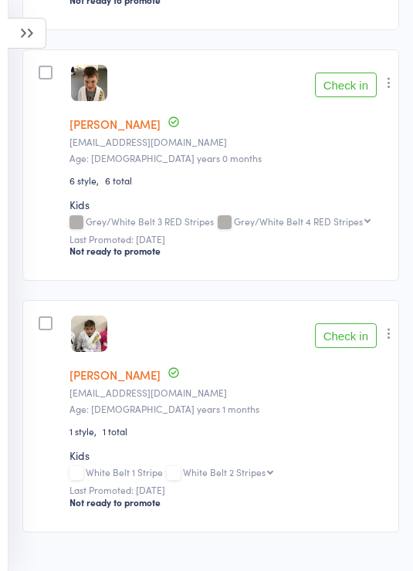
scroll to position [3267, 0]
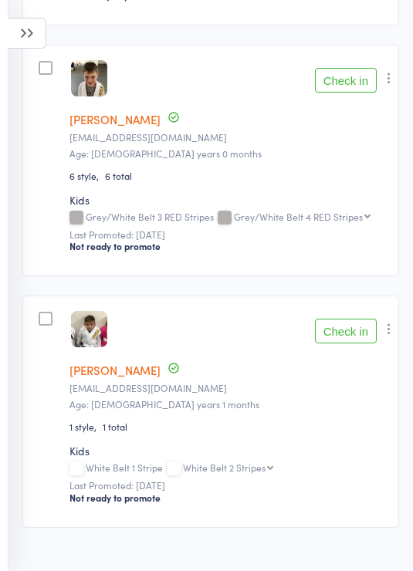
click at [22, 29] on icon at bounding box center [27, 33] width 39 height 31
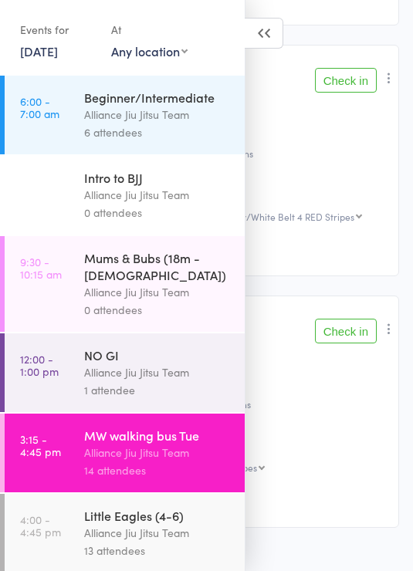
click at [191, 525] on div "Alliance Jiu Jitsu Team" at bounding box center [157, 533] width 147 height 18
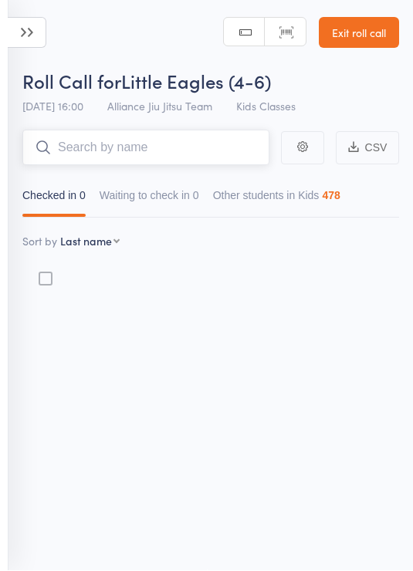
scroll to position [11, 0]
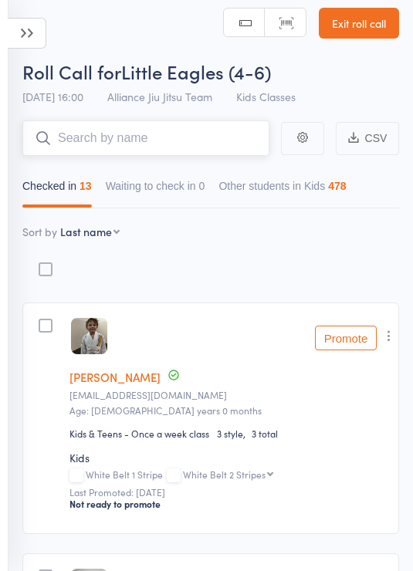
click at [121, 137] on input "search" at bounding box center [145, 137] width 247 height 35
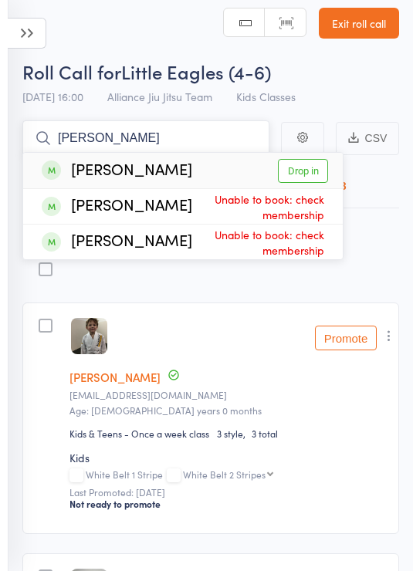
type input "Tobia"
click at [302, 176] on link "Drop in" at bounding box center [303, 171] width 50 height 24
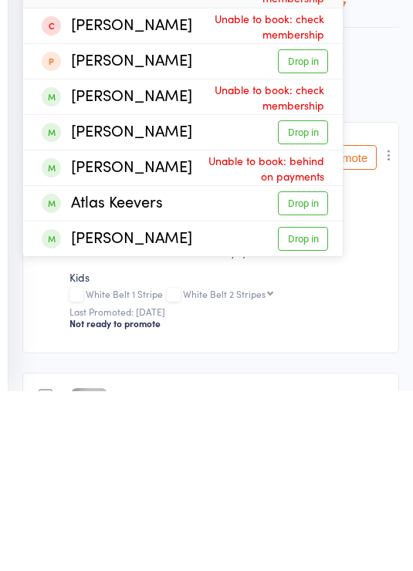
scroll to position [10, 0]
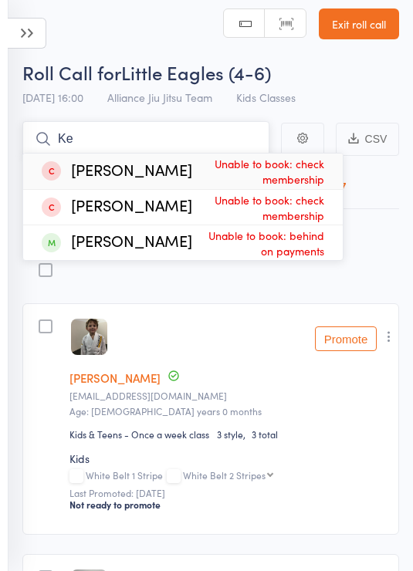
type input "K"
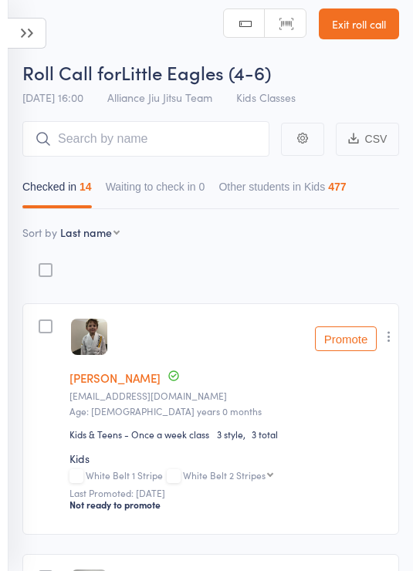
click at [36, 19] on icon at bounding box center [27, 33] width 39 height 31
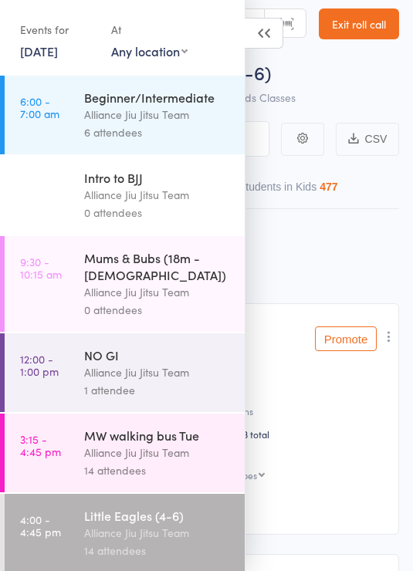
click at [263, 48] on icon at bounding box center [264, 33] width 39 height 31
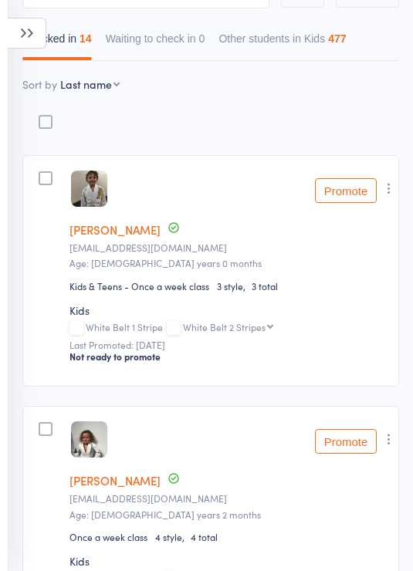
scroll to position [0, 0]
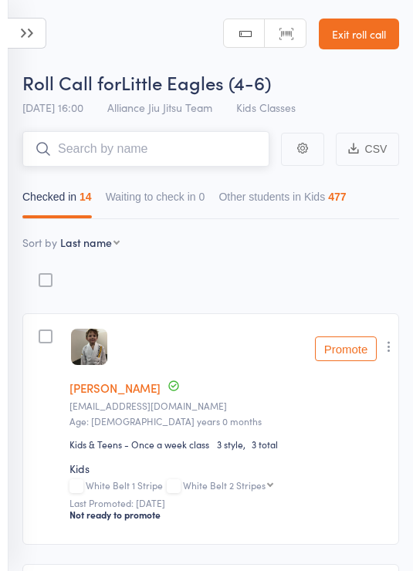
click at [197, 142] on input "search" at bounding box center [145, 148] width 247 height 35
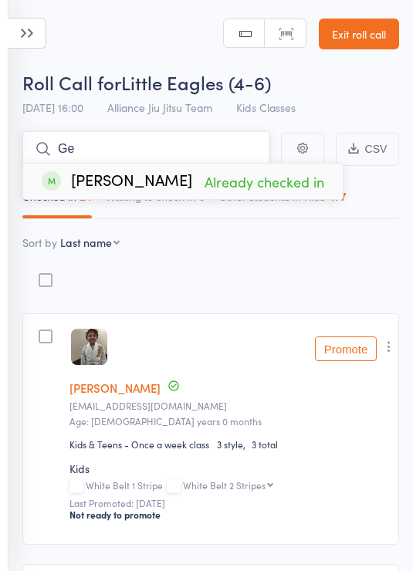
type input "G"
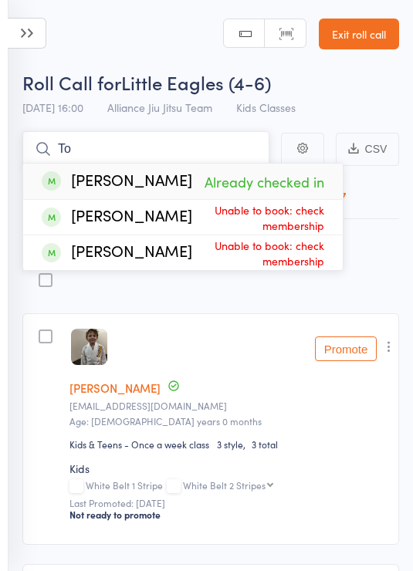
type input "T"
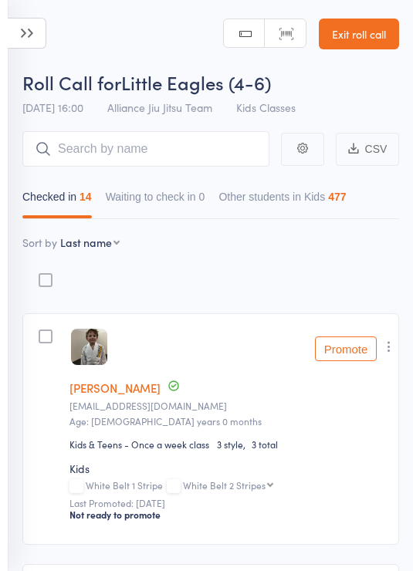
click at [170, 46] on header "Roll Call for Little Eagles (4-6) 12 Aug 16:00 Alliance Jiu Jitsu Team Kids Cla…" at bounding box center [206, 61] width 413 height 123
click at [184, 144] on input "search" at bounding box center [145, 148] width 247 height 35
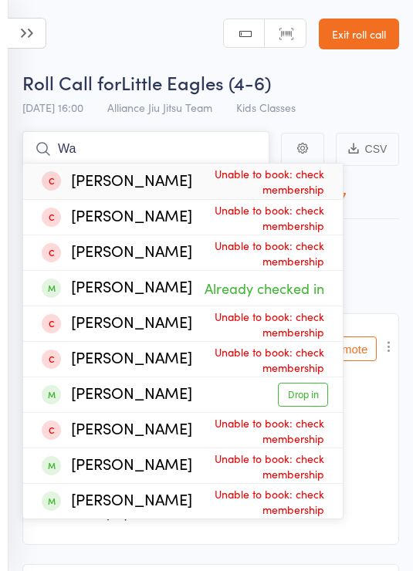
type input "W"
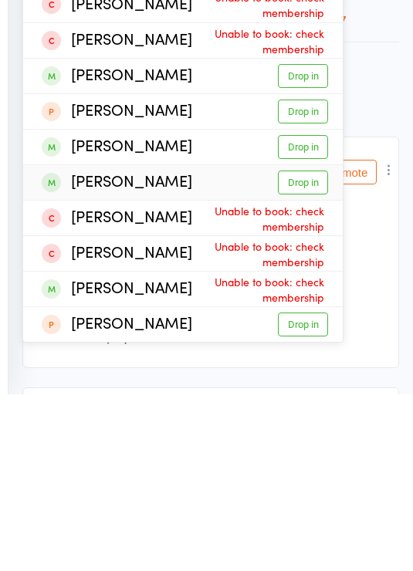
type input "Willia"
click at [314, 347] on link "Drop in" at bounding box center [303, 359] width 50 height 24
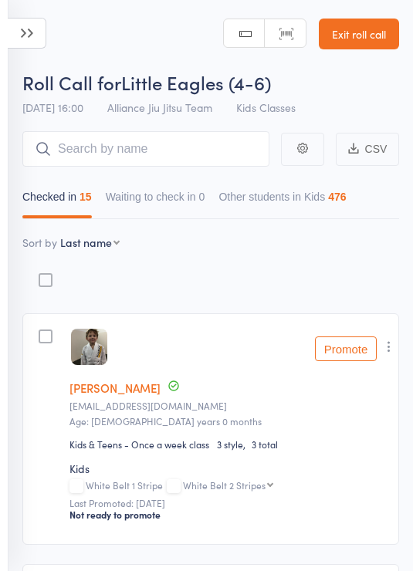
click at [140, 19] on header "Roll Call for Little Eagles (4-6) 12 Aug 16:00 Alliance Jiu Jitsu Team Kids Cla…" at bounding box center [206, 61] width 413 height 123
click at [116, 248] on select "First name Last name Birthday today? Behind on payments? Check in time Next pay…" at bounding box center [89, 241] width 59 height 15
select select "9"
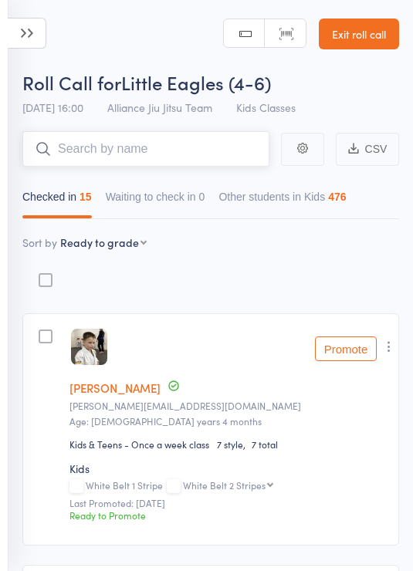
click at [196, 152] on input "search" at bounding box center [145, 148] width 247 height 35
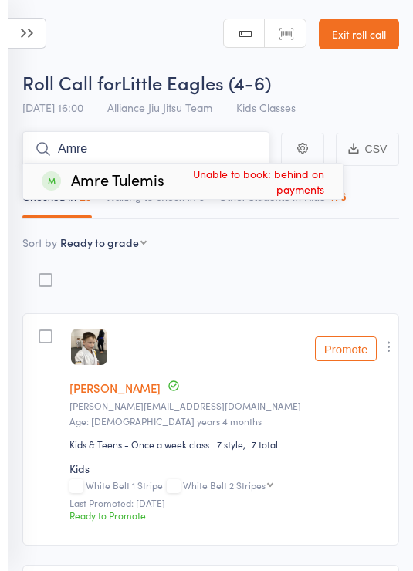
click at [390, 218] on nav "Checked in 15 Waiting to check in 0 Other students in Kids 476" at bounding box center [210, 200] width 390 height 35
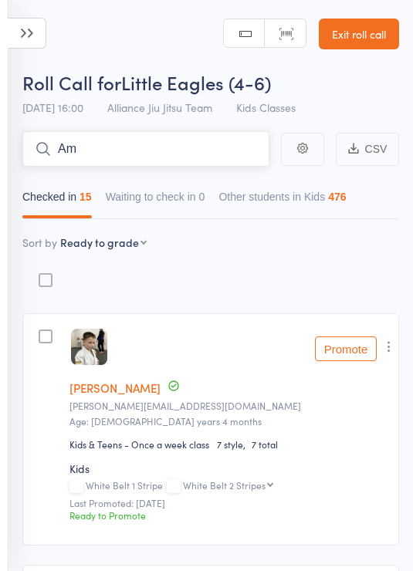
type input "A"
click at [35, 29] on icon at bounding box center [27, 33] width 39 height 31
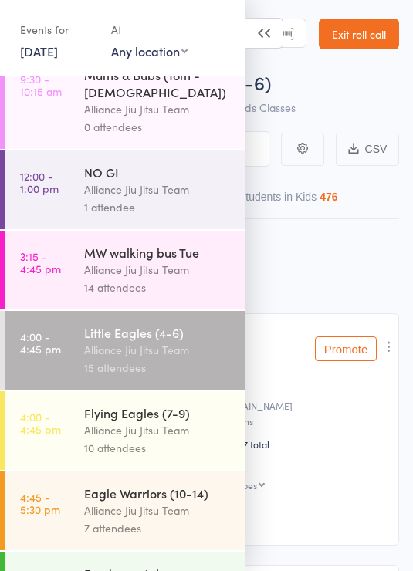
scroll to position [184, 0]
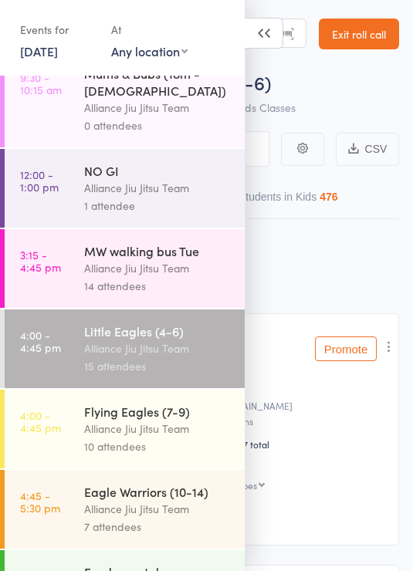
click at [177, 425] on div "Alliance Jiu Jitsu Team" at bounding box center [157, 429] width 147 height 18
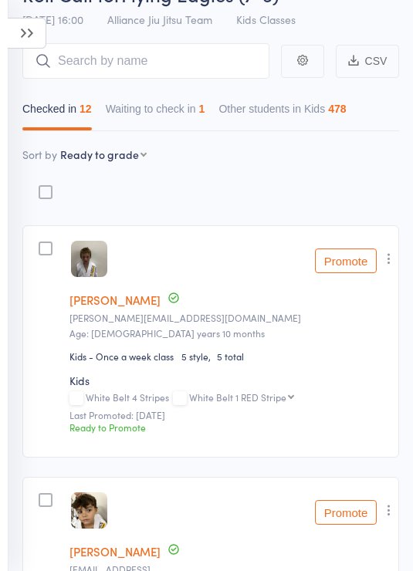
click at [178, 110] on button "Waiting to check in 1" at bounding box center [155, 112] width 99 height 35
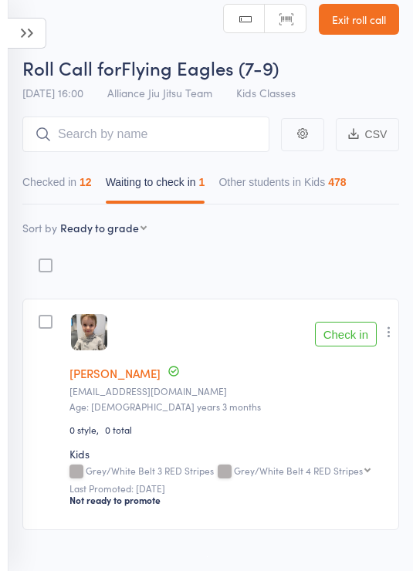
click at [355, 340] on button "Check in" at bounding box center [346, 334] width 62 height 25
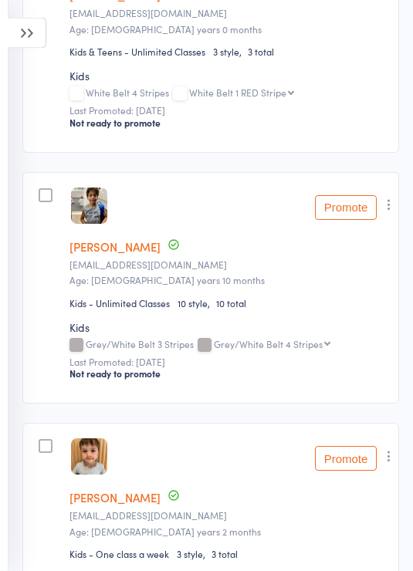
scroll to position [2384, 0]
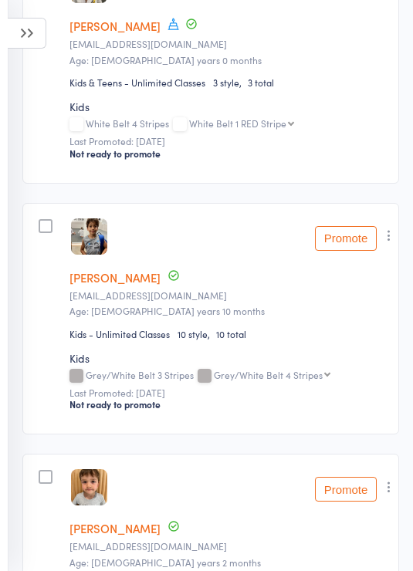
click at [36, 43] on icon at bounding box center [27, 33] width 39 height 31
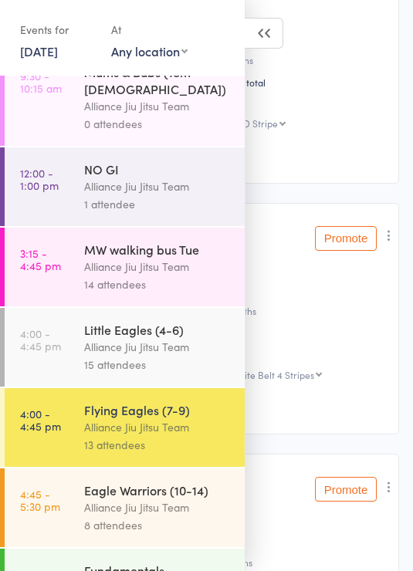
scroll to position [188, 0]
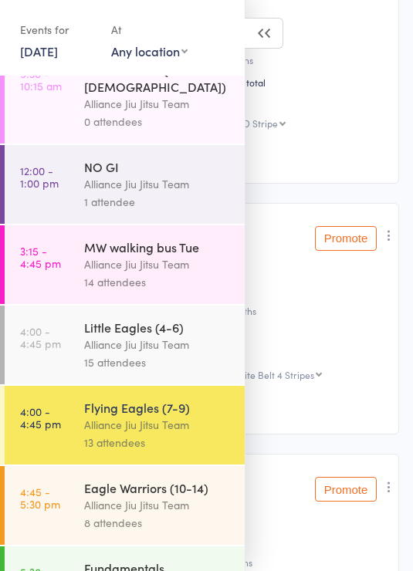
click at [192, 502] on div "Alliance Jiu Jitsu Team" at bounding box center [157, 505] width 147 height 18
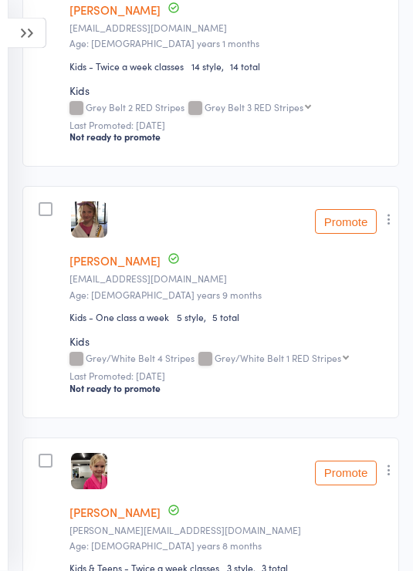
scroll to position [881, 0]
click at [390, 226] on icon "button" at bounding box center [388, 218] width 15 height 15
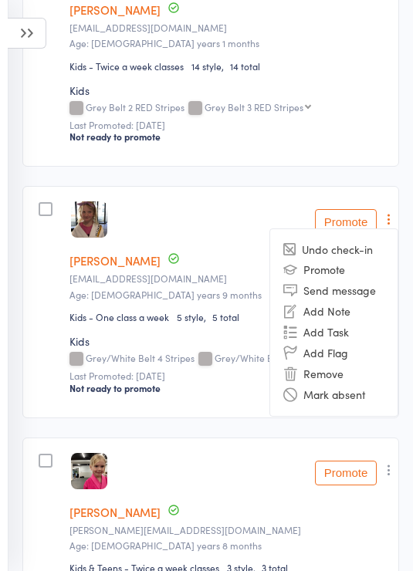
click at [330, 375] on li "Remove" at bounding box center [333, 373] width 127 height 21
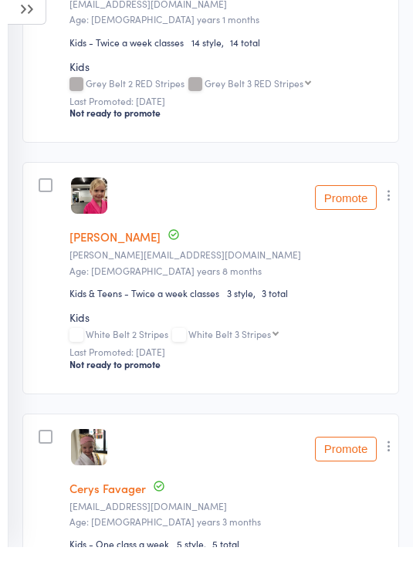
scroll to position [905, 0]
click at [387, 195] on icon "button" at bounding box center [388, 194] width 15 height 15
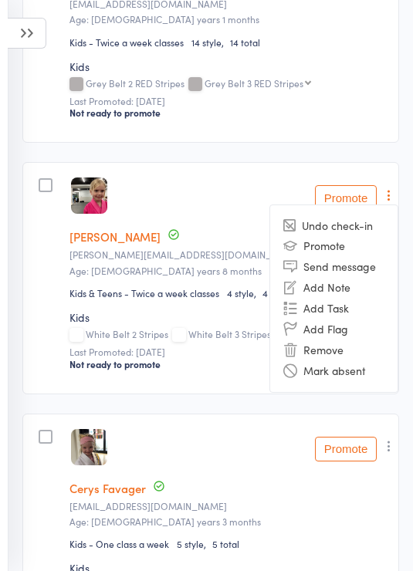
click at [337, 350] on li "Remove" at bounding box center [333, 349] width 127 height 21
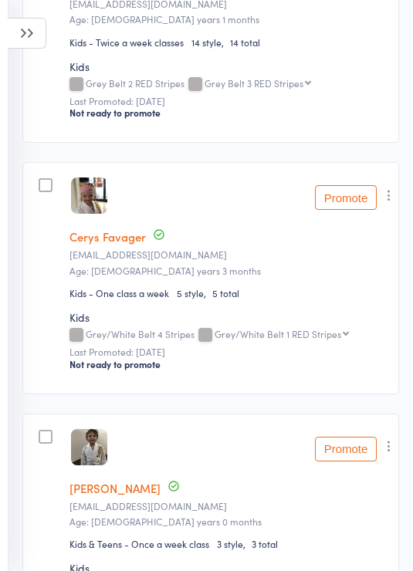
click at [398, 201] on button "button" at bounding box center [388, 195] width 19 height 19
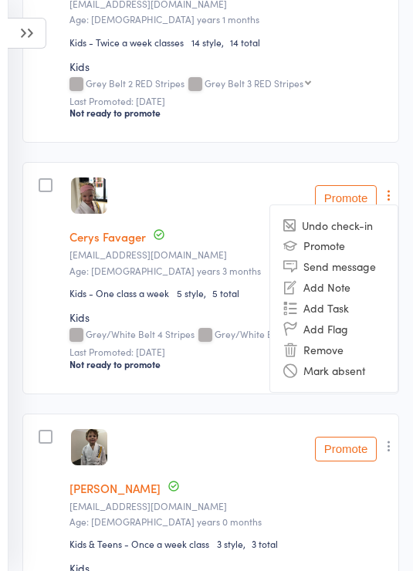
click at [328, 351] on li "Remove" at bounding box center [333, 349] width 127 height 21
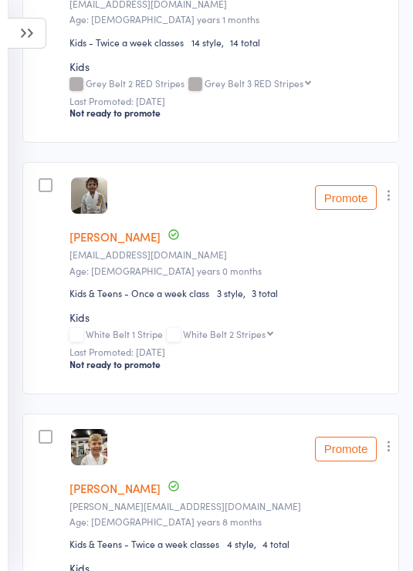
click at [393, 204] on button "button" at bounding box center [388, 195] width 19 height 19
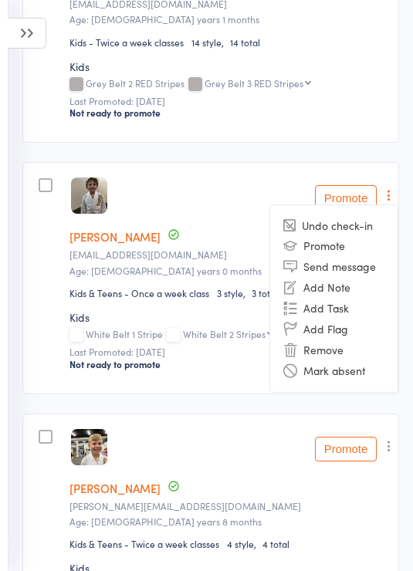
click at [322, 346] on li "Remove" at bounding box center [333, 349] width 127 height 21
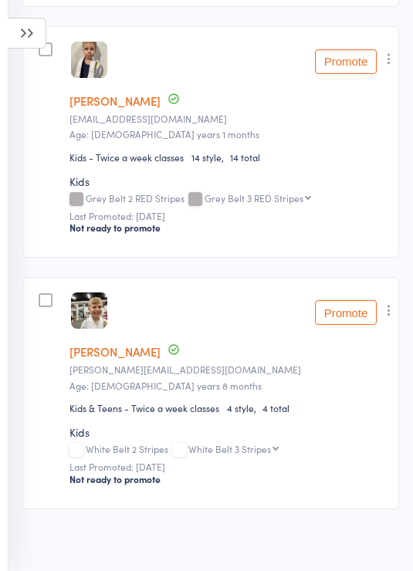
scroll to position [793, 0]
click at [390, 317] on icon "button" at bounding box center [388, 309] width 15 height 15
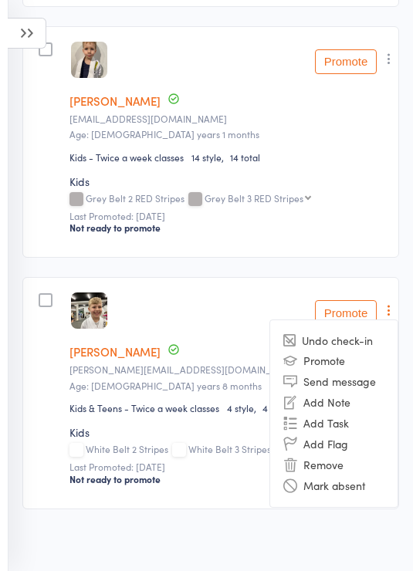
click at [332, 456] on li "Remove" at bounding box center [333, 464] width 127 height 21
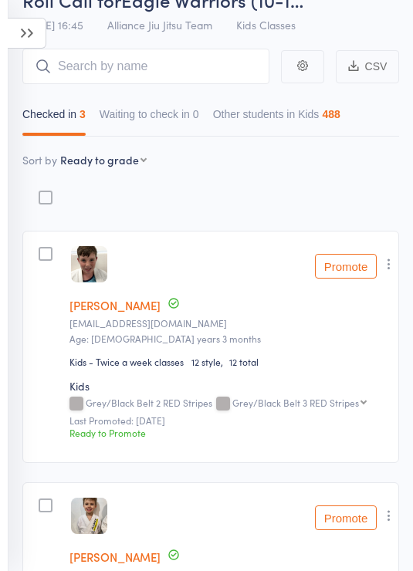
scroll to position [82, 0]
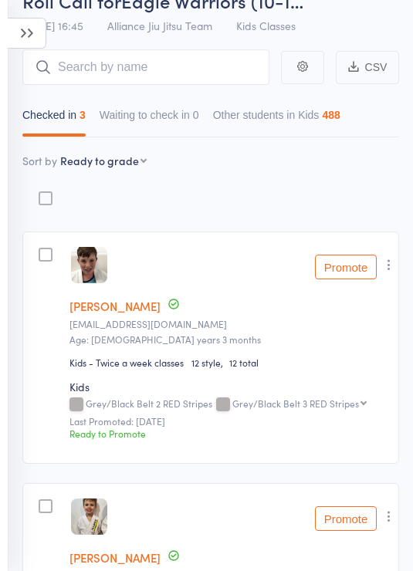
click at [29, 28] on icon at bounding box center [27, 33] width 39 height 31
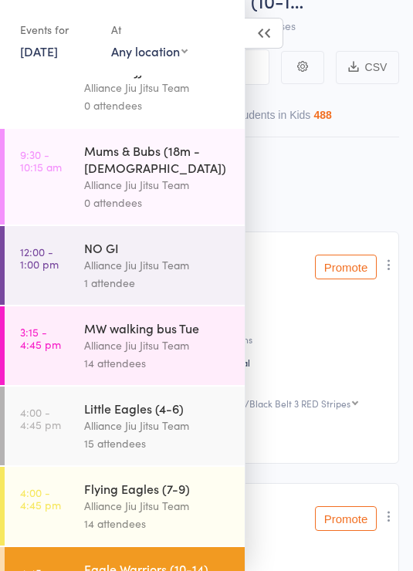
scroll to position [108, 0]
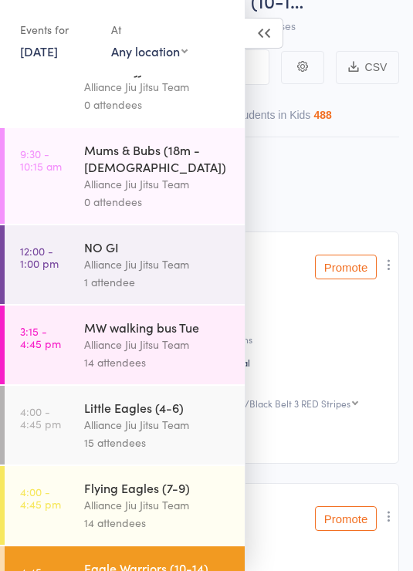
click at [184, 424] on div "Alliance Jiu Jitsu Team" at bounding box center [157, 425] width 147 height 18
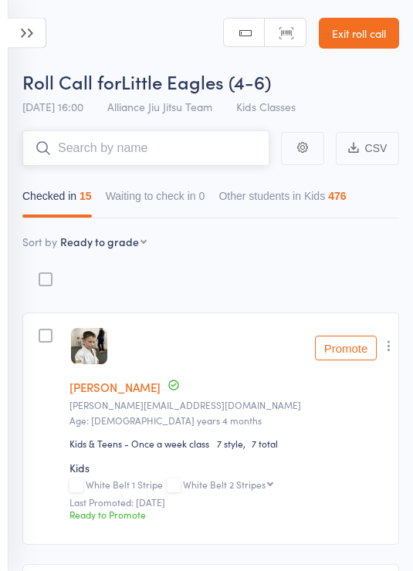
scroll to position [1, 0]
click at [184, 144] on input "search" at bounding box center [145, 147] width 247 height 35
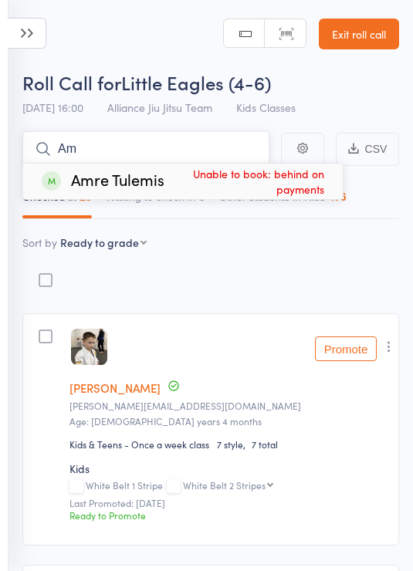
type input "A"
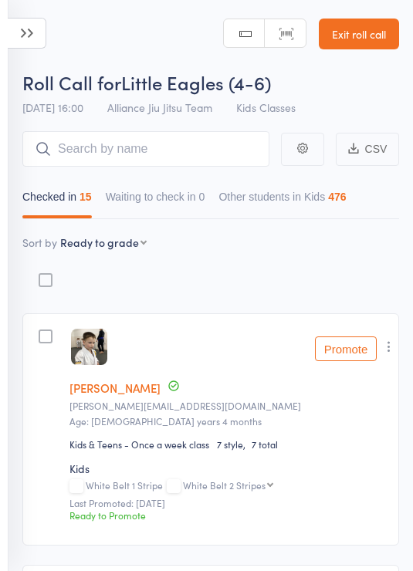
click at [140, 20] on header "Roll Call for Little Eagles (4-6) 12 Aug 16:00 Alliance Jiu Jitsu Team Kids Cla…" at bounding box center [206, 61] width 413 height 123
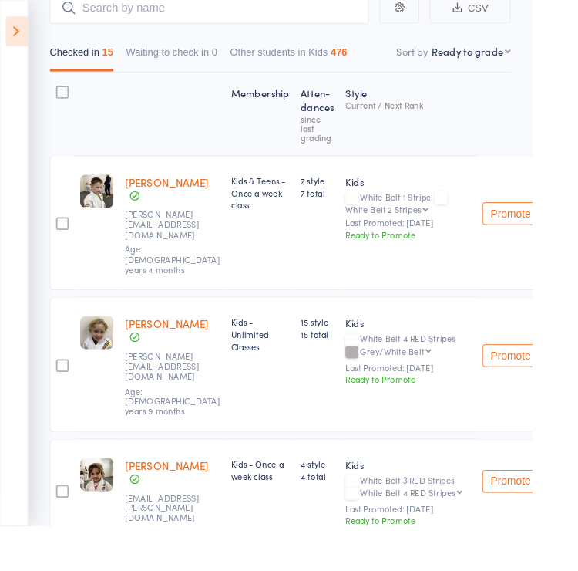
scroll to position [156, 0]
click at [412, 511] on button "Promote" at bounding box center [555, 523] width 62 height 25
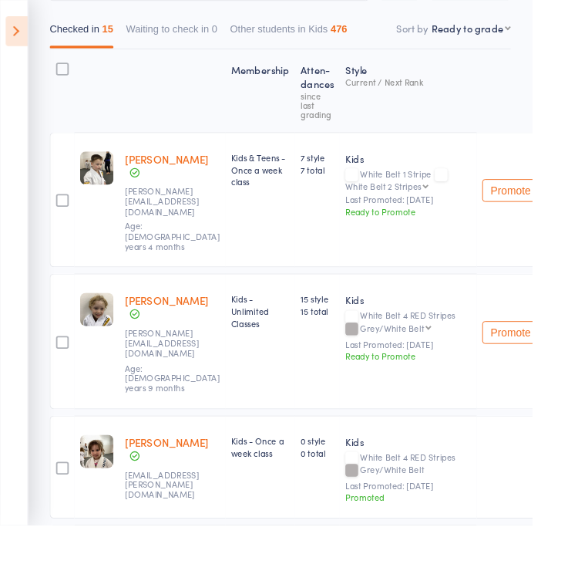
click at [412, 349] on button "Promote" at bounding box center [555, 361] width 62 height 25
click at [412, 199] on button "Promote" at bounding box center [555, 206] width 62 height 25
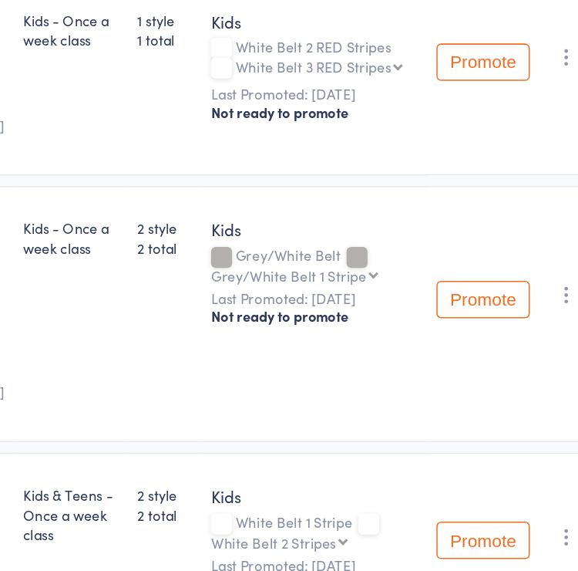
scroll to position [1538, 50]
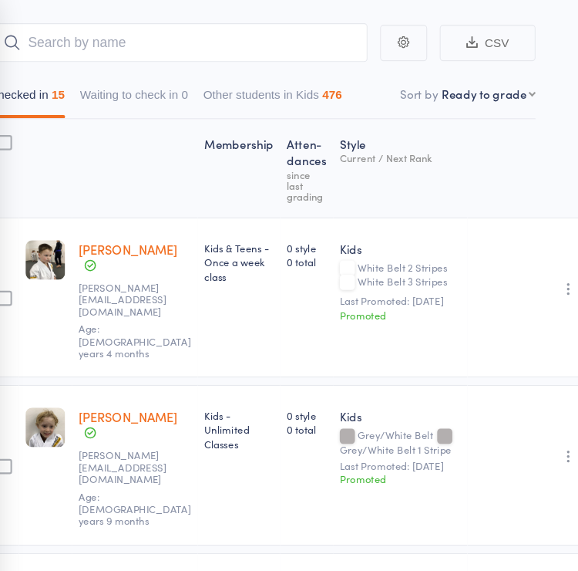
scroll to position [0, 26]
